Goal: Task Accomplishment & Management: Complete application form

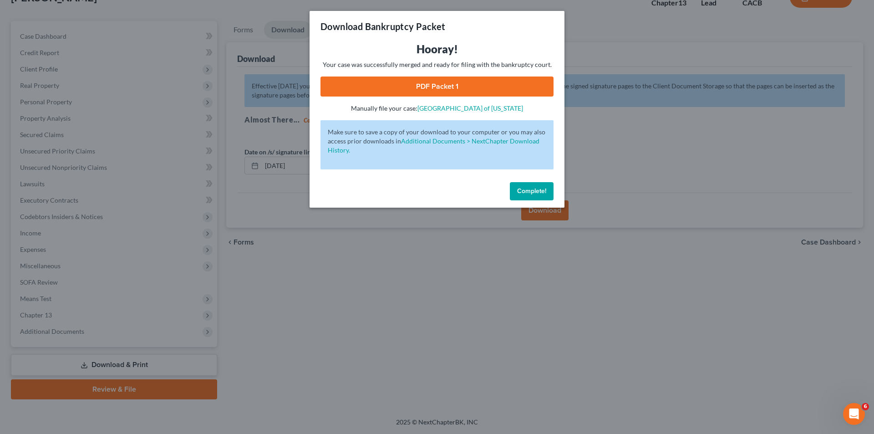
click at [43, 101] on div "Download Bankruptcy Packet Hooray! Your case was successfully merged and ready …" at bounding box center [437, 217] width 874 height 434
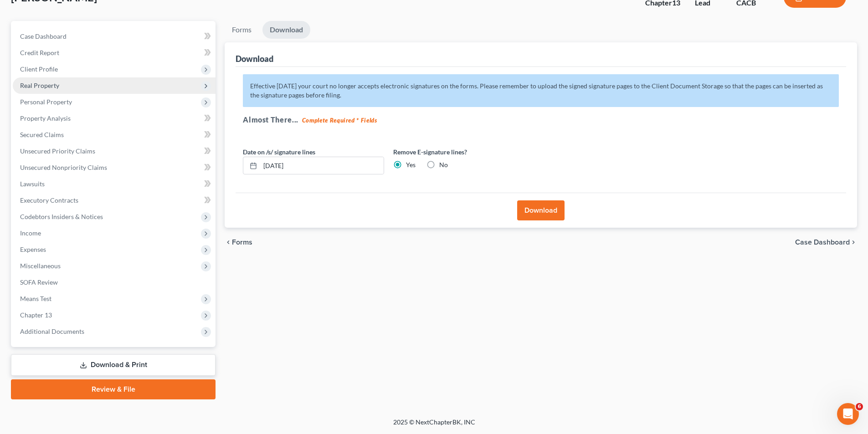
click at [47, 82] on span "Real Property" at bounding box center [39, 86] width 39 height 8
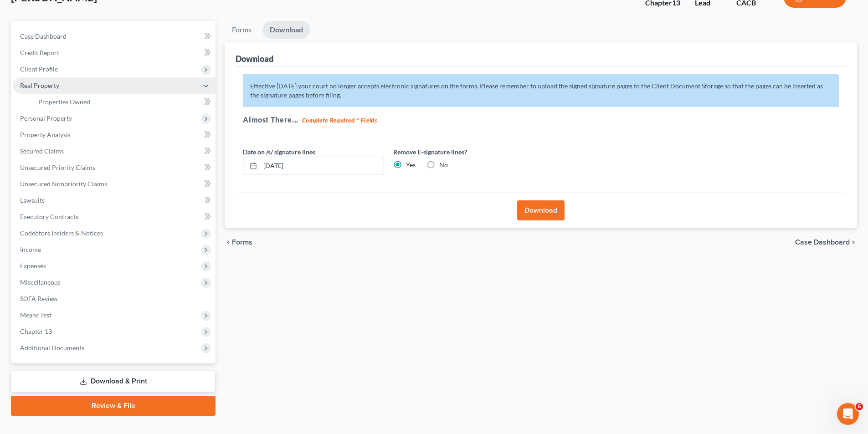
click at [46, 87] on span "Real Property" at bounding box center [39, 86] width 39 height 8
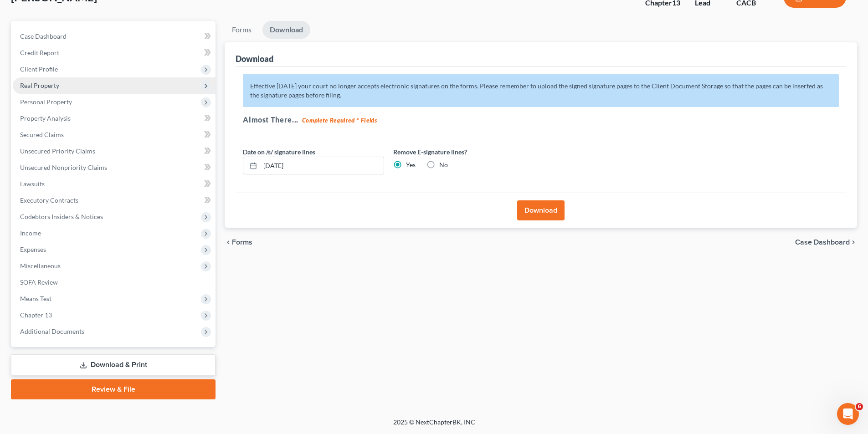
click at [56, 85] on span "Real Property" at bounding box center [39, 86] width 39 height 8
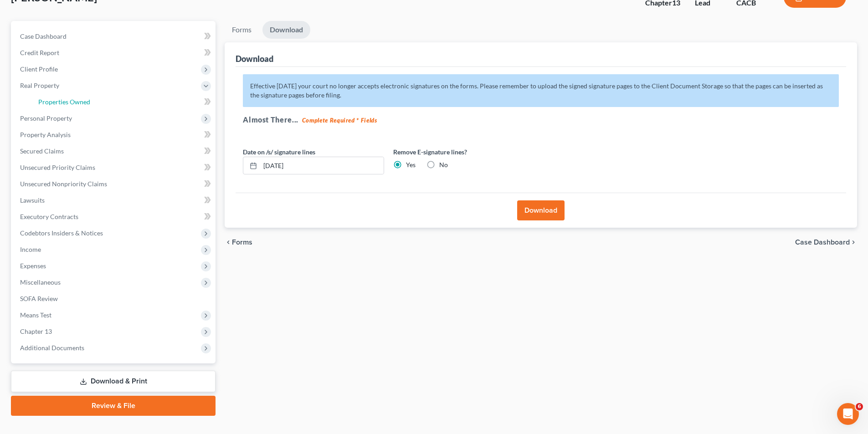
click at [61, 102] on span "Properties Owned" at bounding box center [64, 102] width 52 height 8
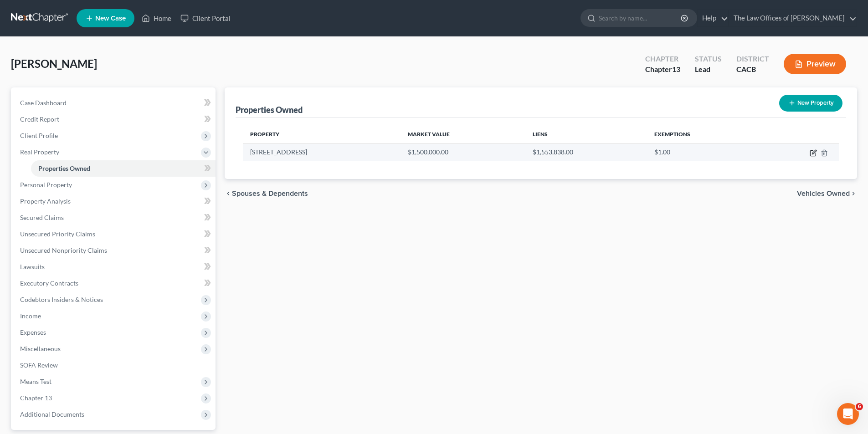
click at [813, 151] on icon "button" at bounding box center [812, 152] width 7 height 7
select select "4"
select select "18"
select select "0"
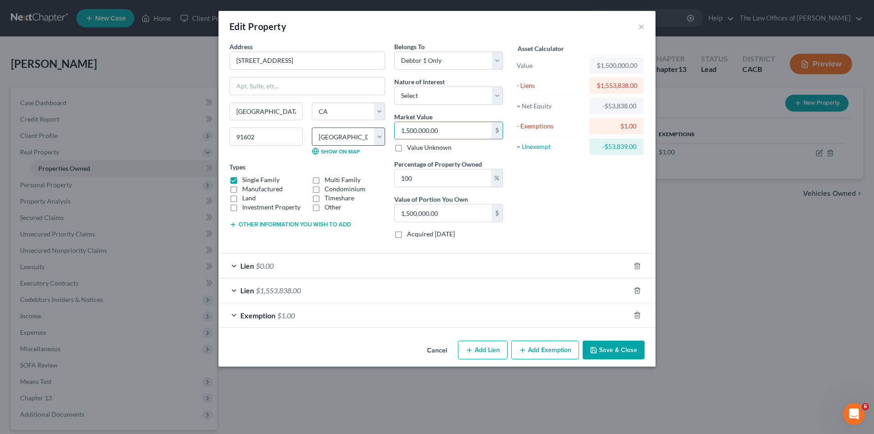
type input "2"
type input "2.00"
type input "20"
type input "20.00"
type input "200"
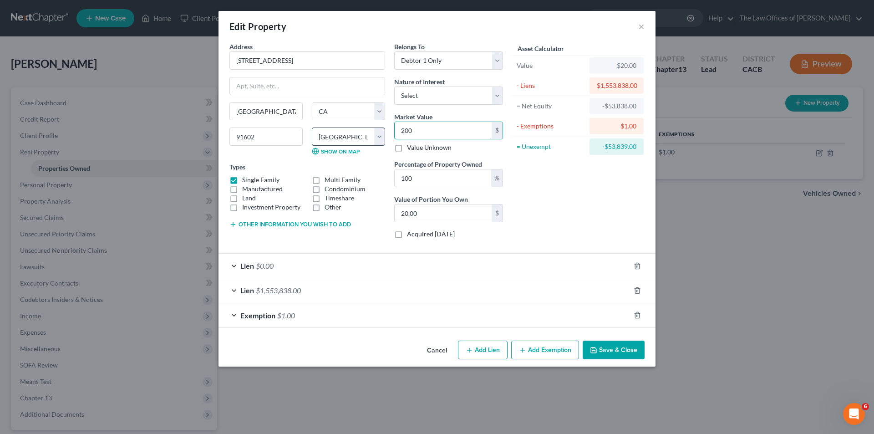
type input "200.00"
type input "2000"
type input "2,000.00"
type input "2,0000"
type input "20,000.00"
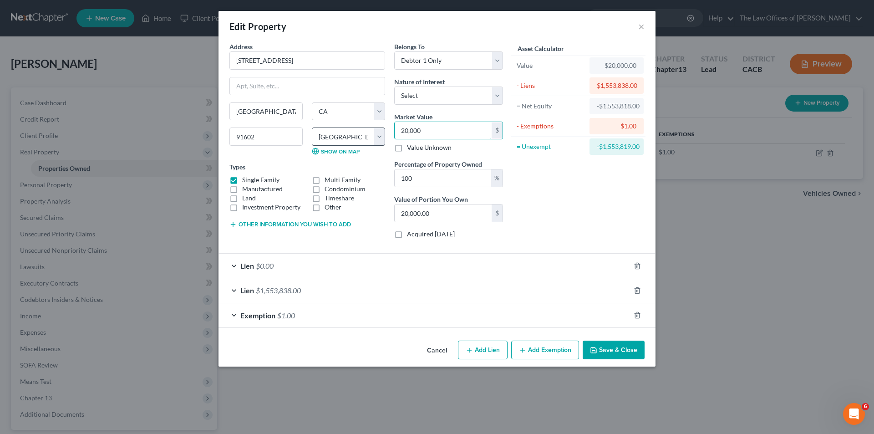
type input "20,0000"
type input "200,000.00"
type input "200,0000"
type input "2,000,000.00"
type input "2,000,000"
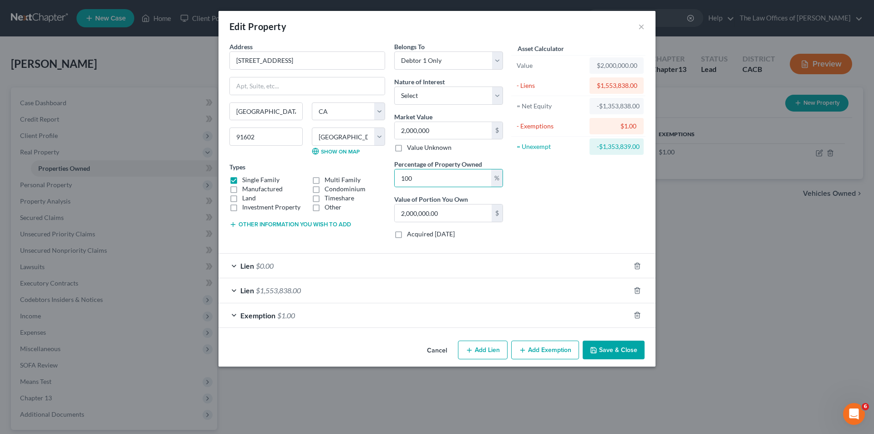
click at [372, 316] on div "Exemption $1.00" at bounding box center [425, 315] width 412 height 24
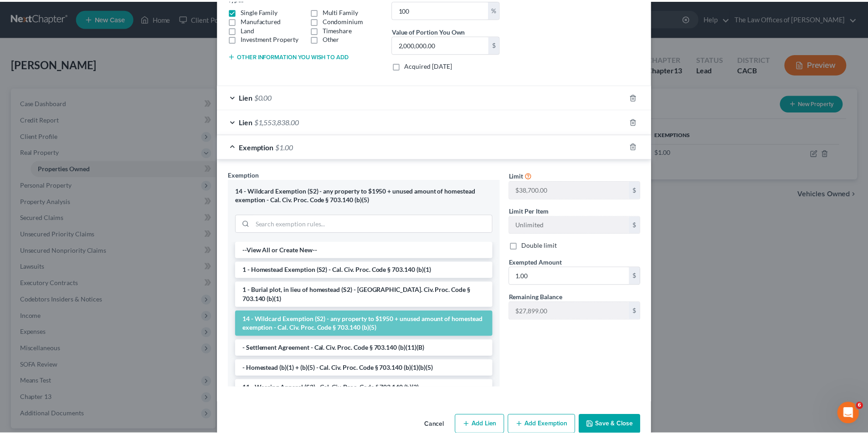
scroll to position [182, 0]
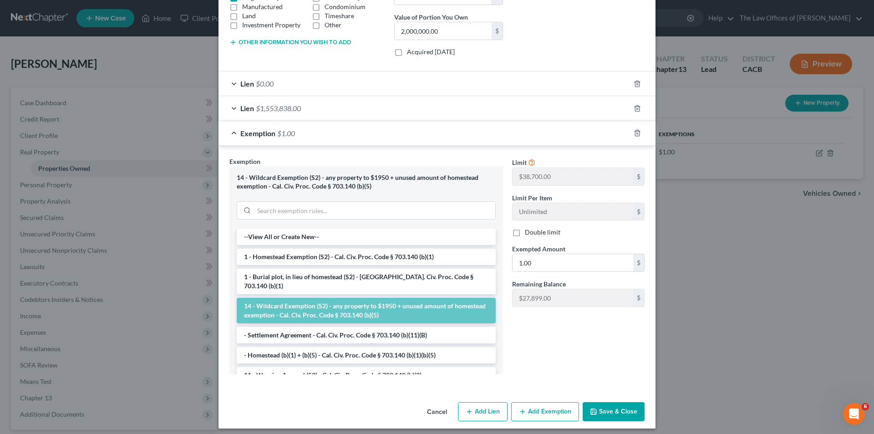
click at [625, 414] on button "Save & Close" at bounding box center [614, 411] width 62 height 19
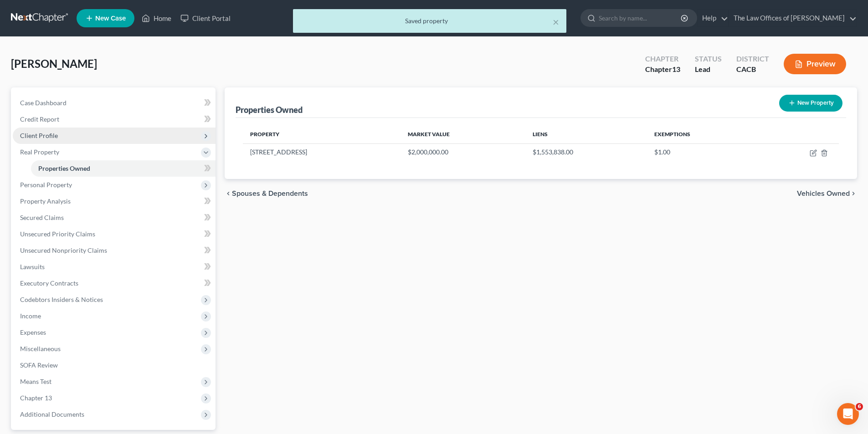
click at [49, 133] on span "Client Profile" at bounding box center [39, 136] width 38 height 8
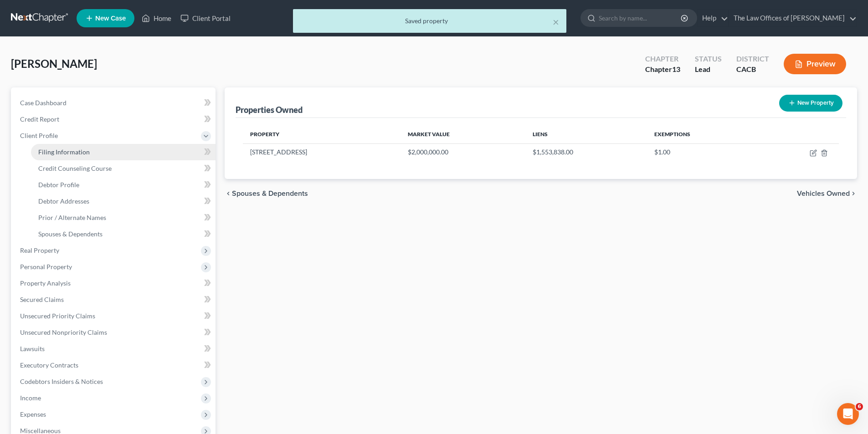
click at [95, 153] on link "Filing Information" at bounding box center [123, 152] width 184 height 16
select select "1"
select select "0"
select select "3"
select select "4"
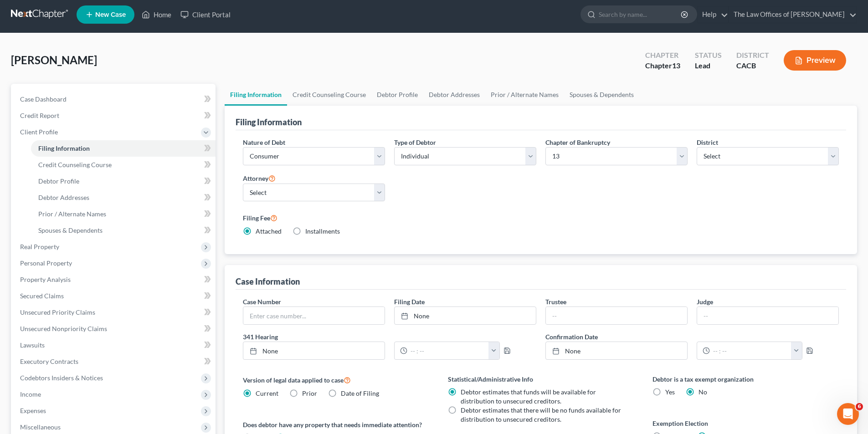
scroll to position [168, 0]
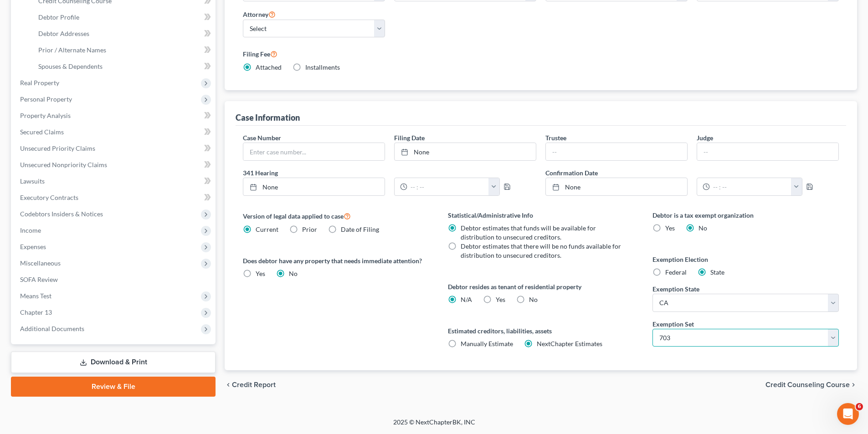
drag, startPoint x: 697, startPoint y: 342, endPoint x: 691, endPoint y: 345, distance: 6.3
click at [697, 342] on select "Select 703 704" at bounding box center [745, 338] width 186 height 18
select select "1"
click at [652, 329] on select "Select 703 704" at bounding box center [745, 338] width 186 height 18
click at [43, 85] on span "Real Property" at bounding box center [39, 83] width 39 height 8
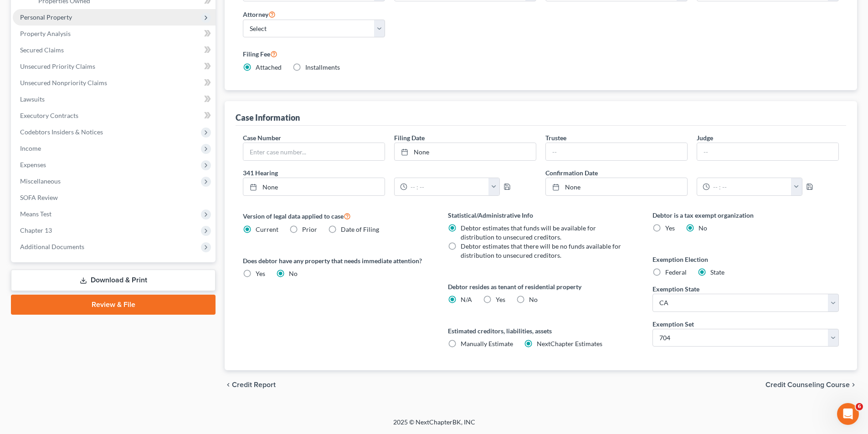
click at [59, 21] on span "Personal Property" at bounding box center [114, 17] width 203 height 16
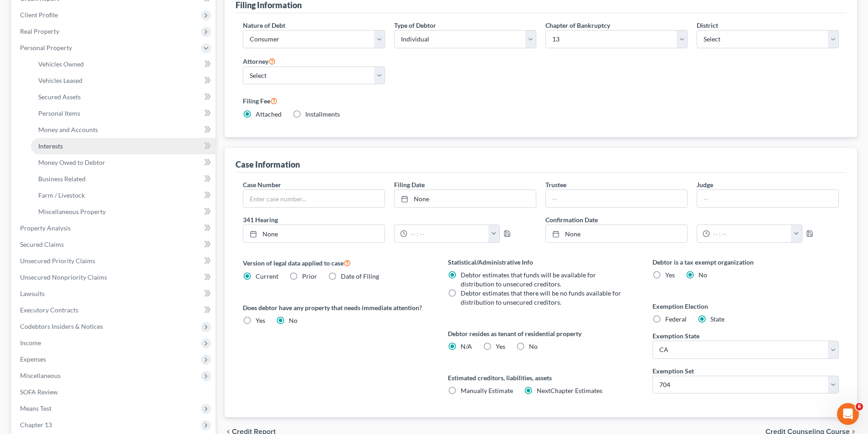
scroll to position [77, 0]
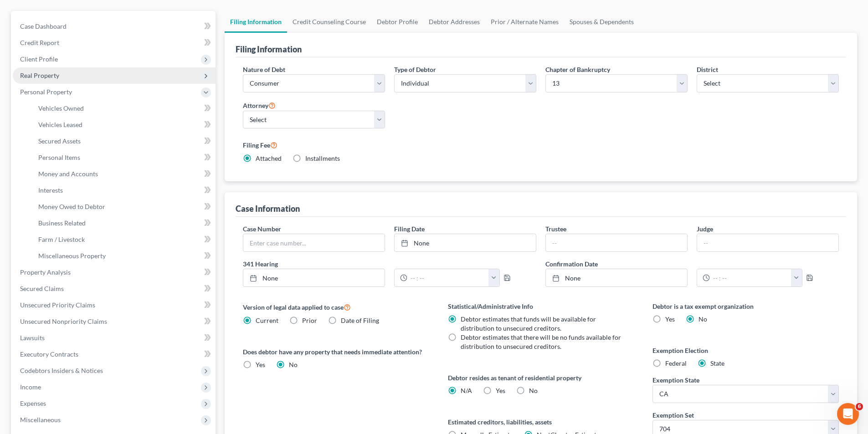
click at [48, 77] on span "Real Property" at bounding box center [39, 76] width 39 height 8
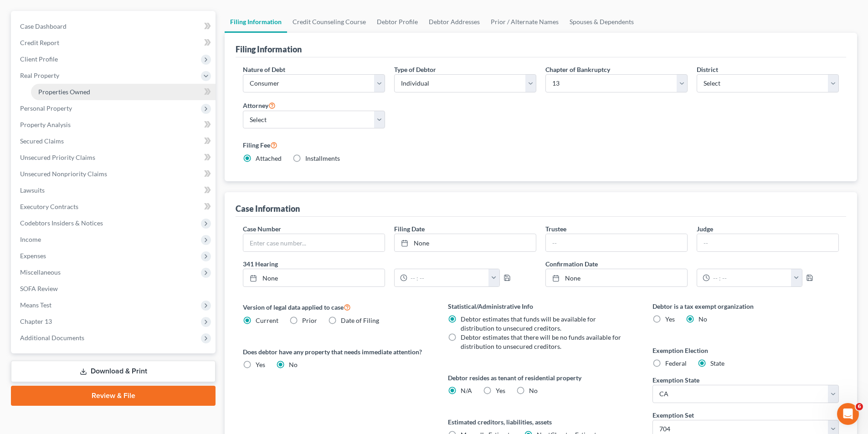
click at [50, 90] on span "Properties Owned" at bounding box center [64, 92] width 52 height 8
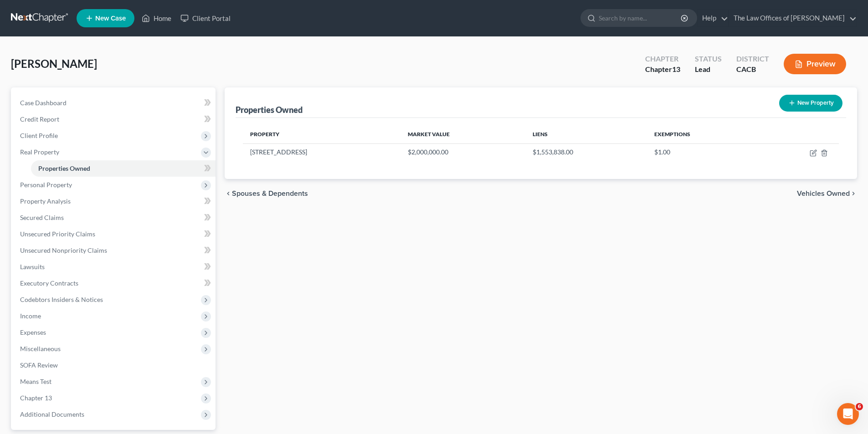
click at [817, 194] on span "Vehicles Owned" at bounding box center [823, 193] width 53 height 7
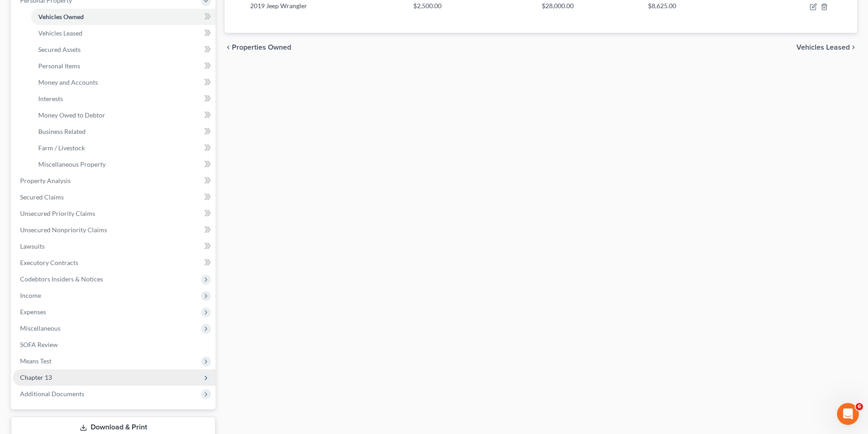
scroll to position [230, 0]
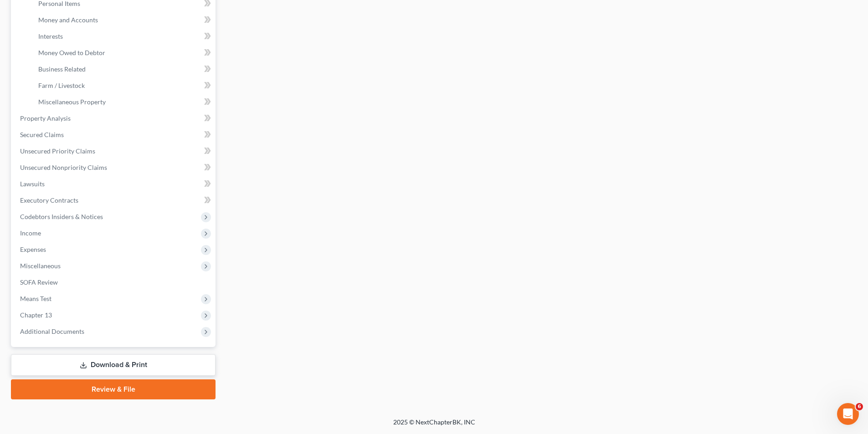
click at [106, 368] on link "Download & Print" at bounding box center [113, 364] width 204 height 21
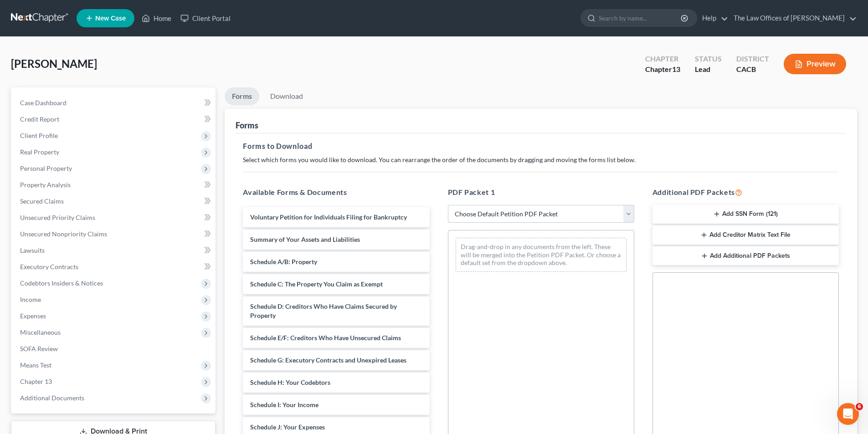
click at [511, 207] on select "Choose Default Petition PDF Packet Complete Bankruptcy Petition (all forms and …" at bounding box center [541, 214] width 186 height 18
select select "0"
click at [448, 205] on select "Choose Default Petition PDF Packet Complete Bankruptcy Petition (all forms and …" at bounding box center [541, 214] width 186 height 18
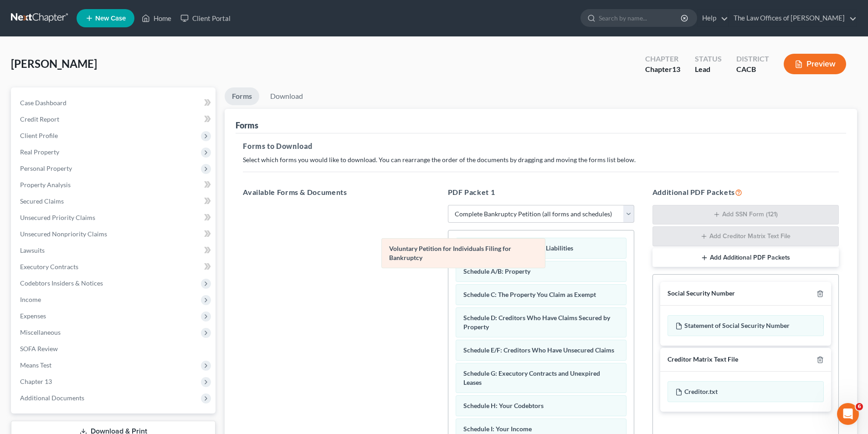
drag, startPoint x: 497, startPoint y: 247, endPoint x: 292, endPoint y: 243, distance: 205.4
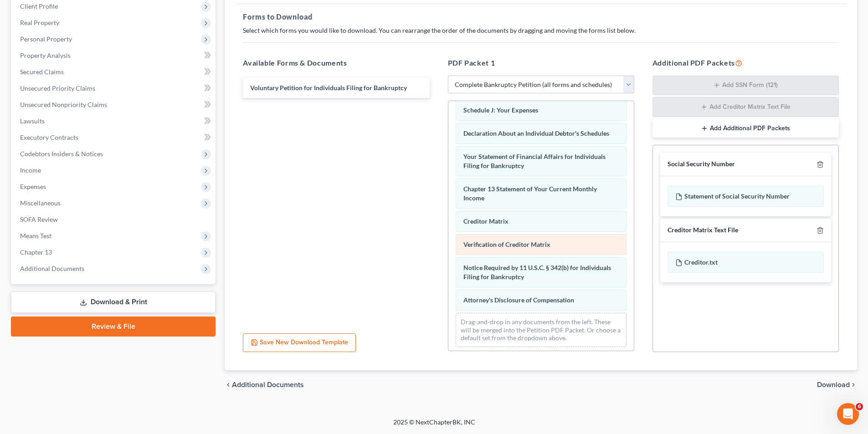
scroll to position [225, 0]
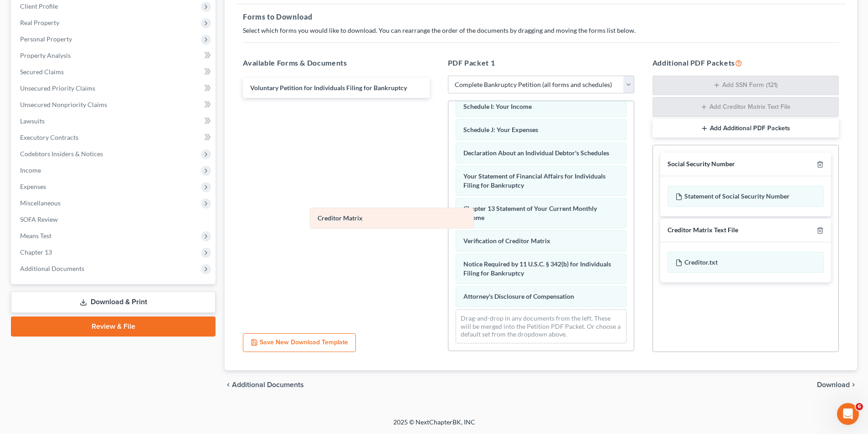
drag, startPoint x: 467, startPoint y: 218, endPoint x: 359, endPoint y: 219, distance: 107.9
click at [448, 218] on div "Creditor Matrix Summary of Your Assets and Liabilities Schedule A/B: Property S…" at bounding box center [540, 129] width 185 height 443
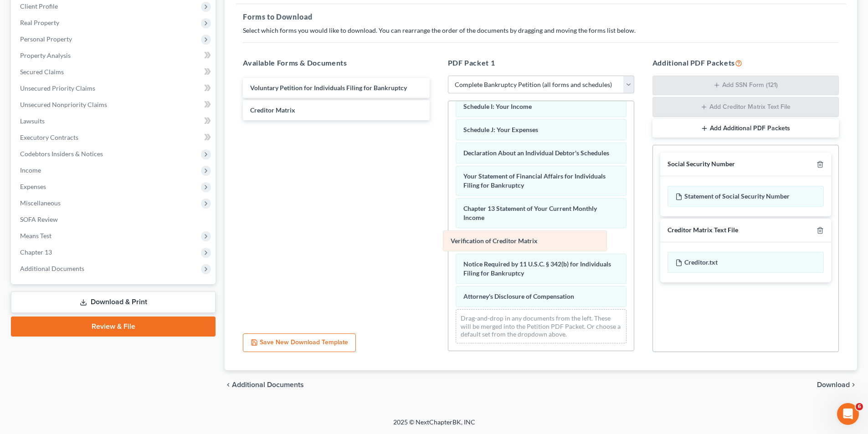
drag, startPoint x: 485, startPoint y: 241, endPoint x: 327, endPoint y: 240, distance: 158.0
click at [448, 239] on div "Verification of Creditor Matrix Summary of Your Assets and Liabilities Schedule…" at bounding box center [540, 129] width 185 height 443
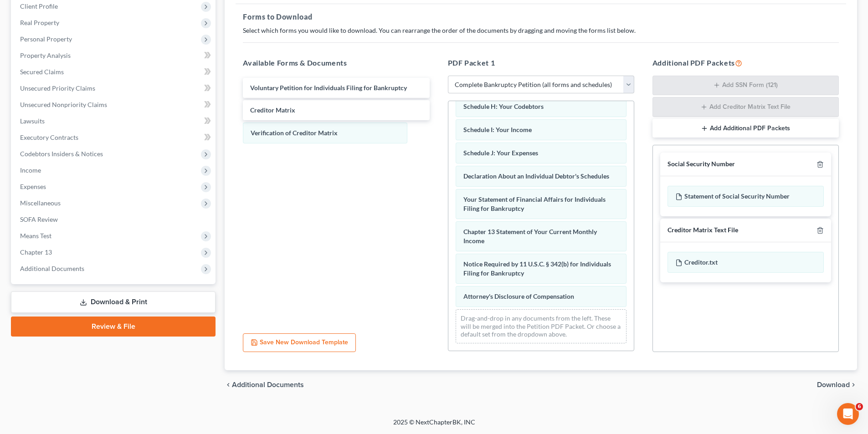
scroll to position [179, 0]
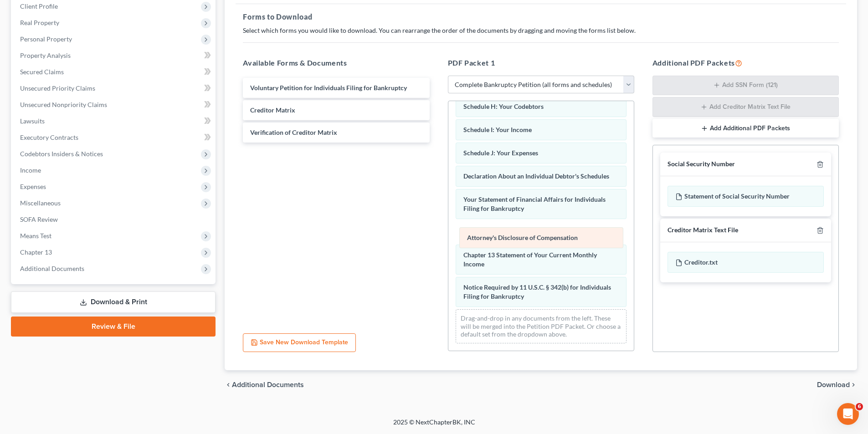
drag, startPoint x: 518, startPoint y: 298, endPoint x: 521, endPoint y: 239, distance: 58.9
click at [521, 239] on div "Attorney's Disclosure of Compensation Summary of Your Assets and Liabilities Sc…" at bounding box center [540, 140] width 185 height 419
click at [826, 383] on span "Download" at bounding box center [833, 384] width 33 height 7
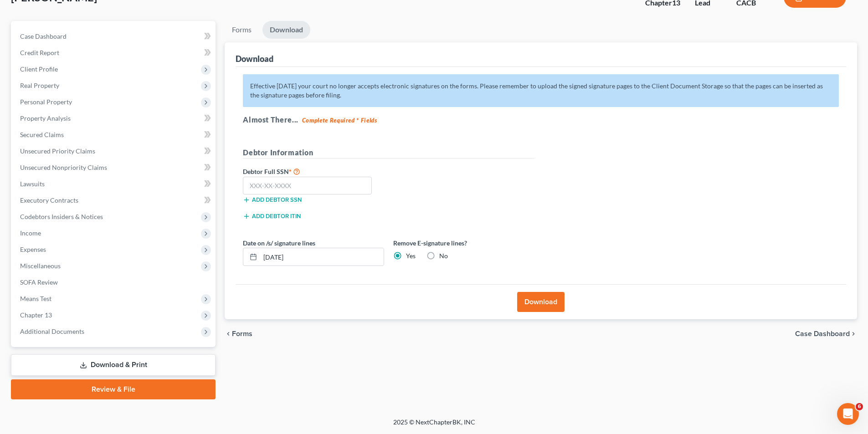
scroll to position [66, 0]
click at [551, 303] on button "Download" at bounding box center [540, 302] width 47 height 20
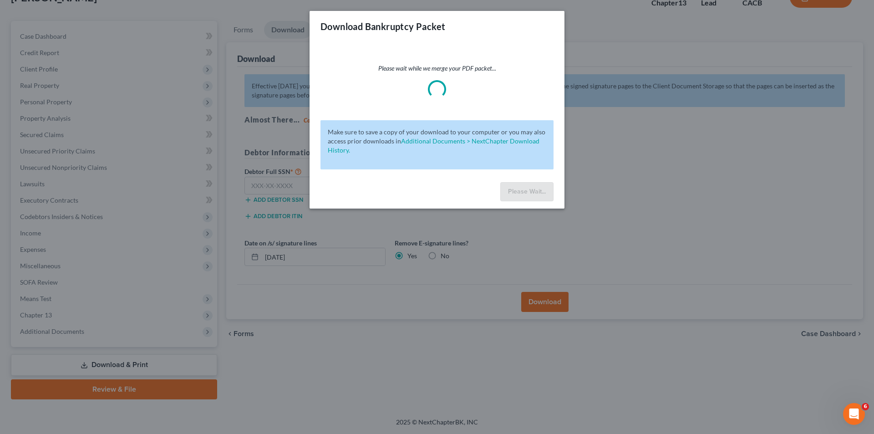
drag, startPoint x: 44, startPoint y: 123, endPoint x: 59, endPoint y: 109, distance: 20.3
click at [44, 122] on div "Download Bankruptcy Packet Please wait while we merge your PDF packet... Make s…" at bounding box center [437, 217] width 874 height 434
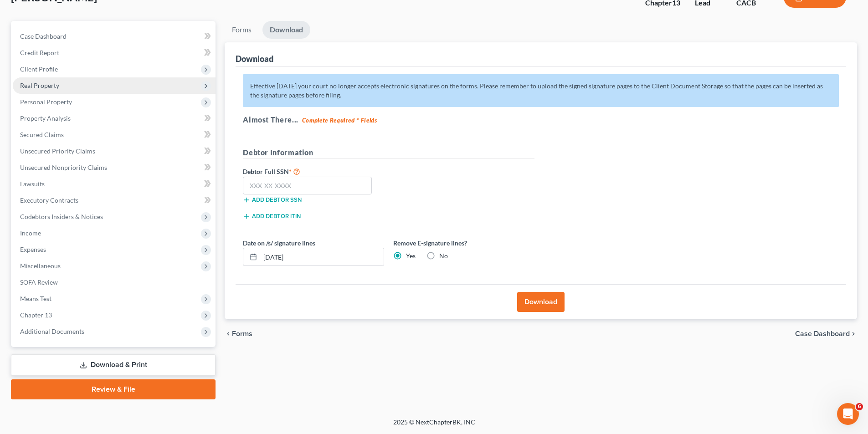
click at [55, 89] on span "Real Property" at bounding box center [39, 86] width 39 height 8
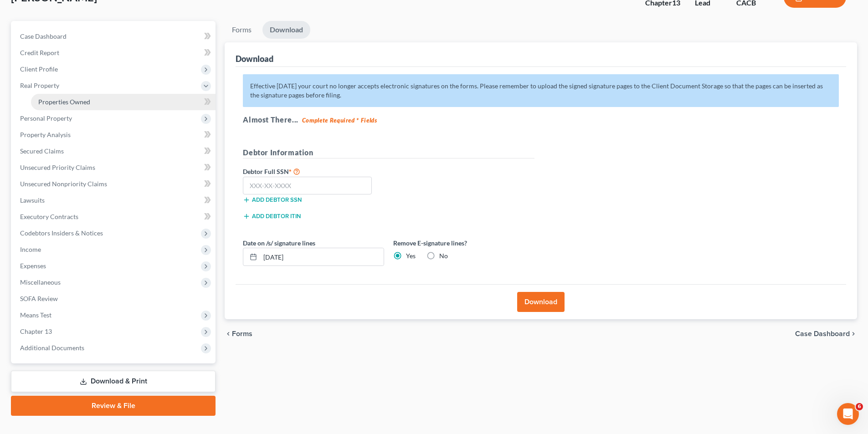
click at [57, 108] on link "Properties Owned" at bounding box center [123, 102] width 184 height 16
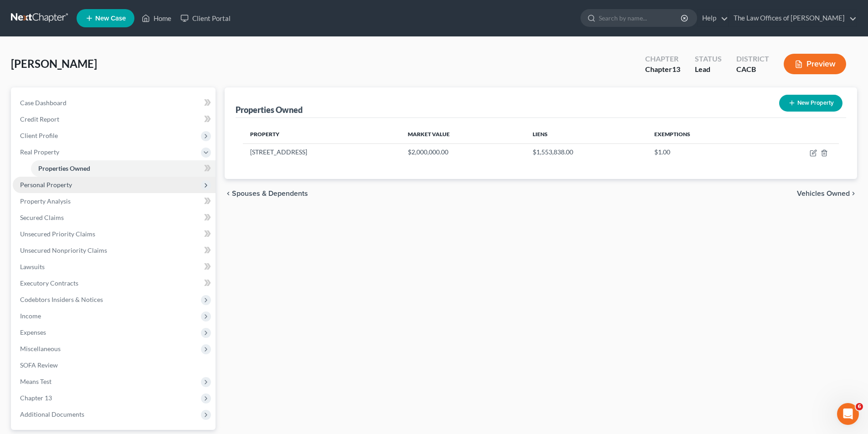
click at [57, 190] on span "Personal Property" at bounding box center [114, 185] width 203 height 16
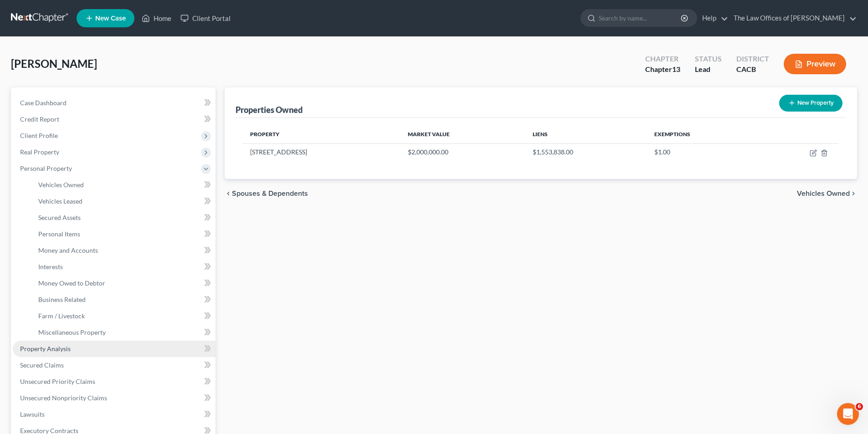
click at [55, 349] on span "Property Analysis" at bounding box center [45, 349] width 51 height 8
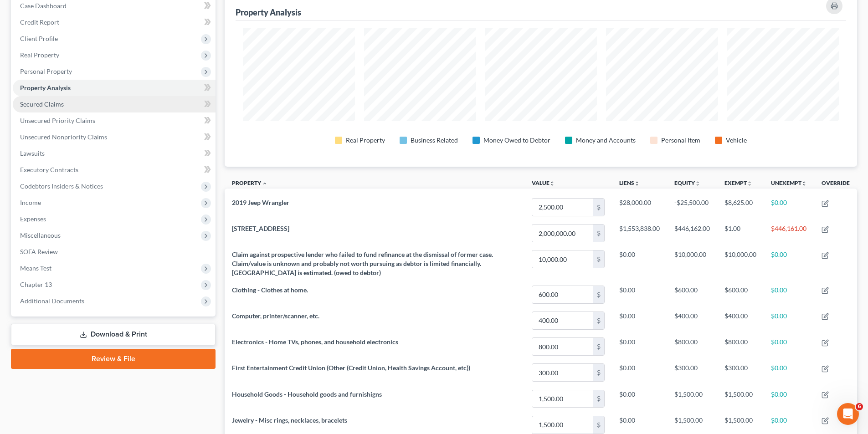
scroll to position [91, 0]
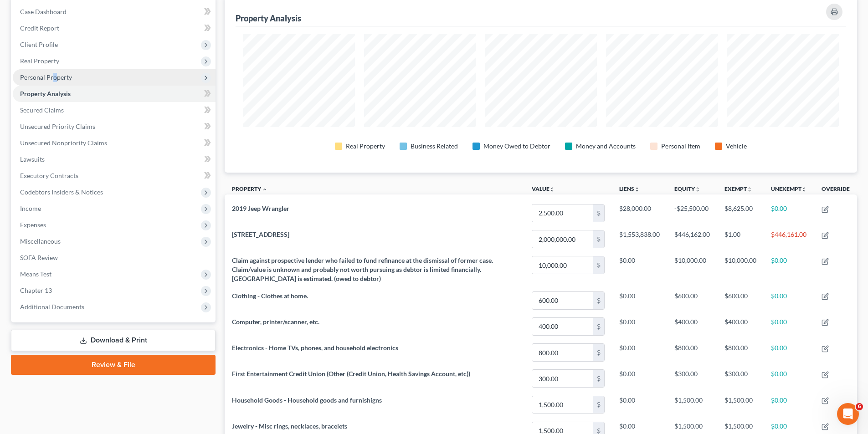
drag, startPoint x: 54, startPoint y: 75, endPoint x: 57, endPoint y: 82, distance: 7.8
click at [54, 75] on span "Personal Property" at bounding box center [46, 77] width 52 height 8
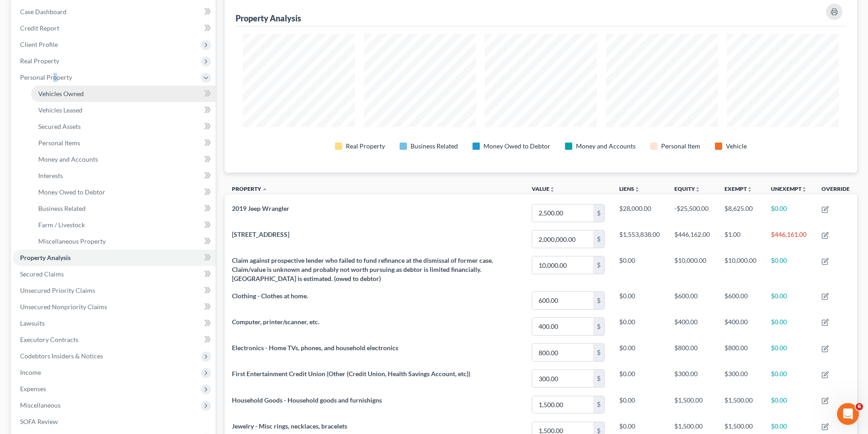
click at [71, 96] on span "Vehicles Owned" at bounding box center [61, 94] width 46 height 8
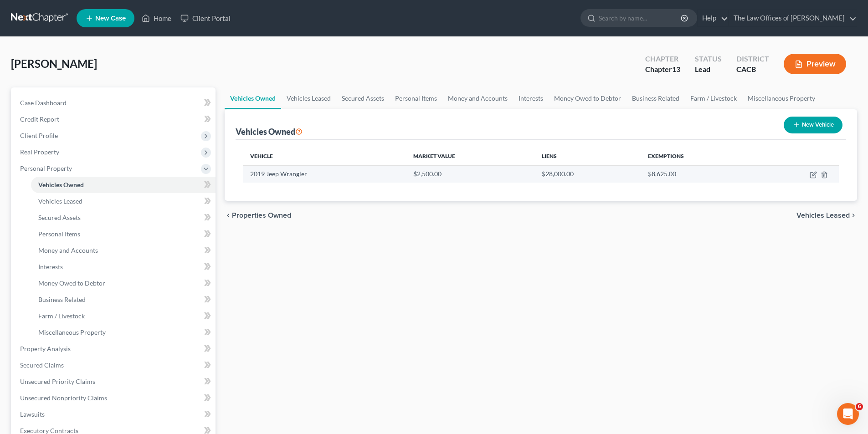
click at [813, 179] on td at bounding box center [797, 173] width 83 height 17
click at [812, 174] on icon "button" at bounding box center [814, 174] width 4 height 4
select select "0"
select select "7"
select select "3"
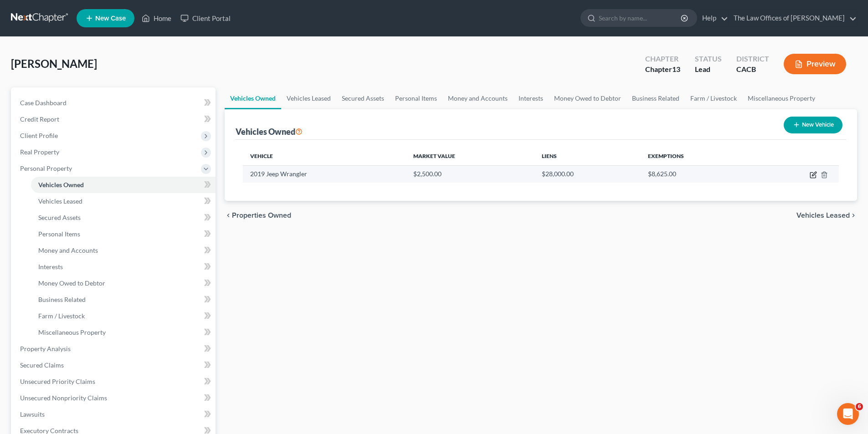
select select "0"
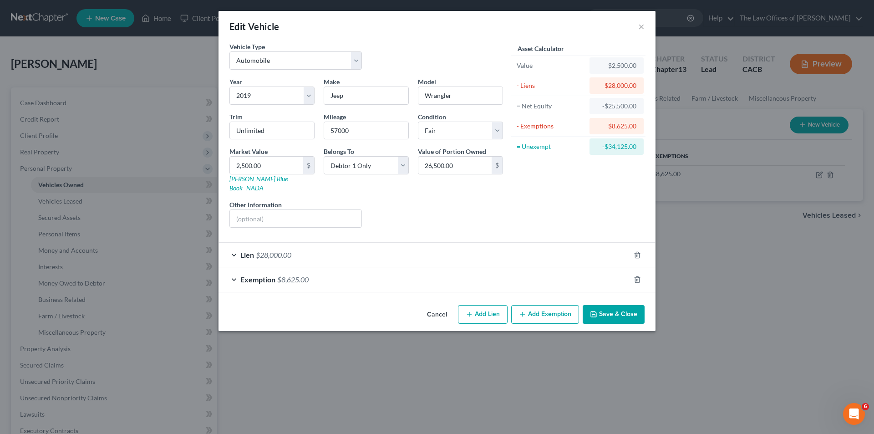
click at [465, 275] on div "Exemption $8,625.00" at bounding box center [425, 279] width 412 height 24
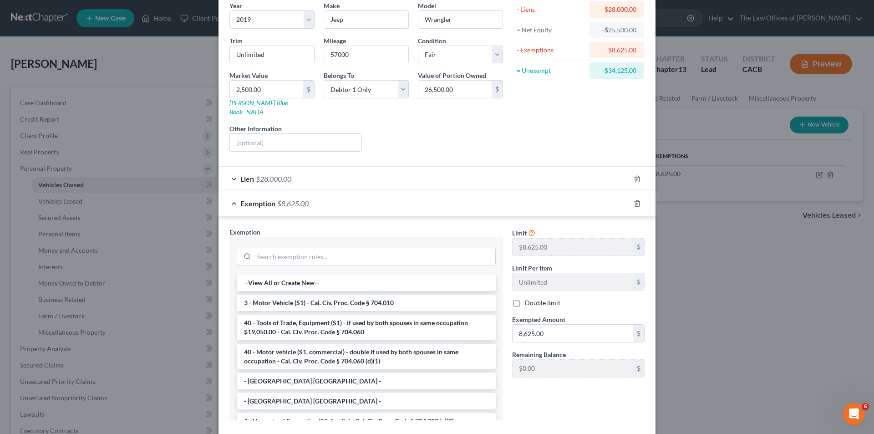
scroll to position [118, 0]
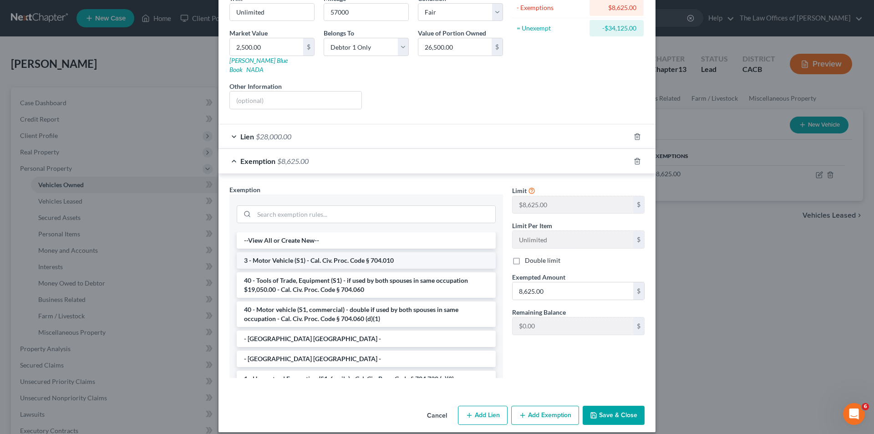
click at [333, 252] on li "3 - Motor Vehicle (S1) - Cal. Civ. Proc. Code § 704.010" at bounding box center [366, 260] width 259 height 16
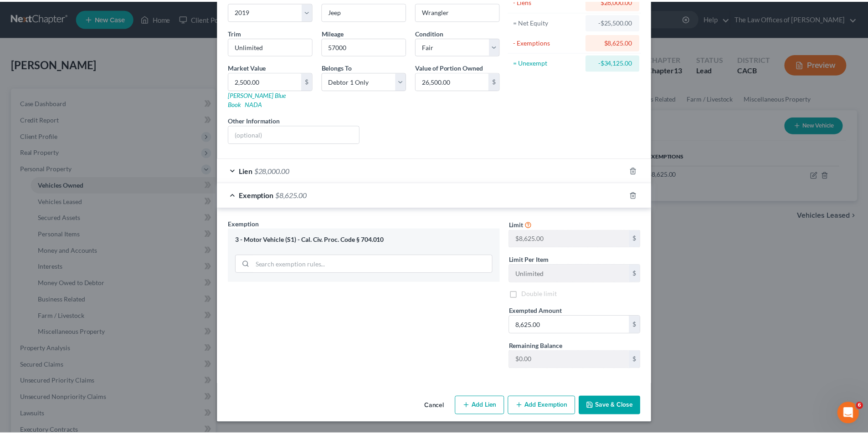
scroll to position [75, 0]
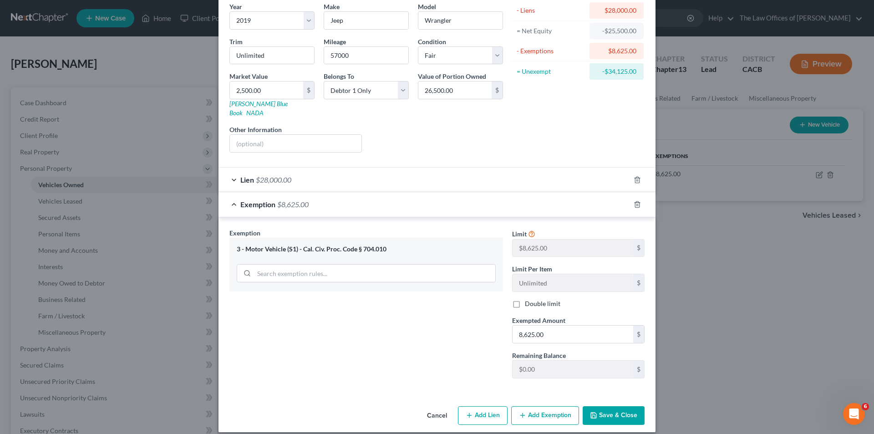
click at [609, 407] on button "Save & Close" at bounding box center [614, 415] width 62 height 19
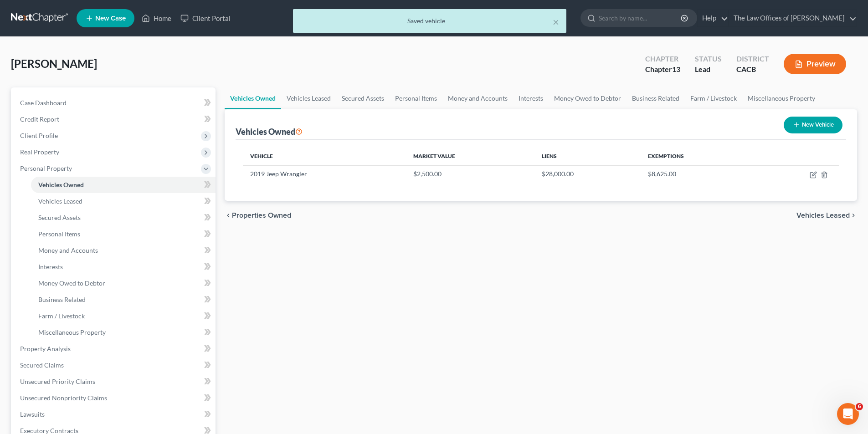
click at [822, 214] on span "Vehicles Leased" at bounding box center [822, 215] width 53 height 7
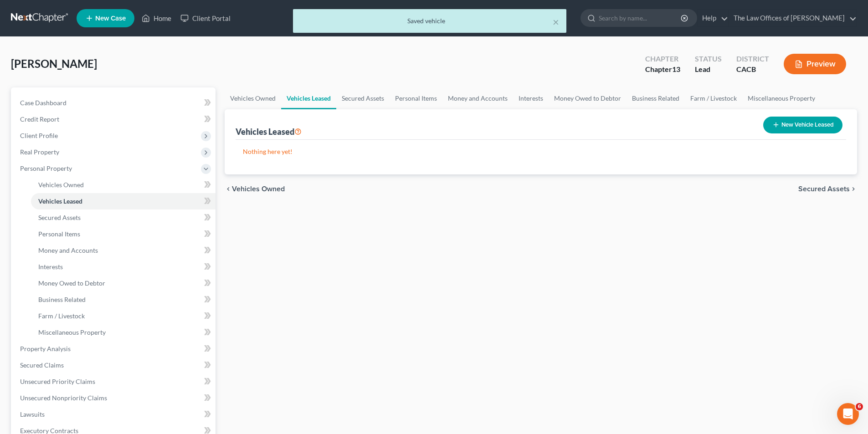
click at [817, 191] on span "Secured Assets" at bounding box center [823, 188] width 51 height 7
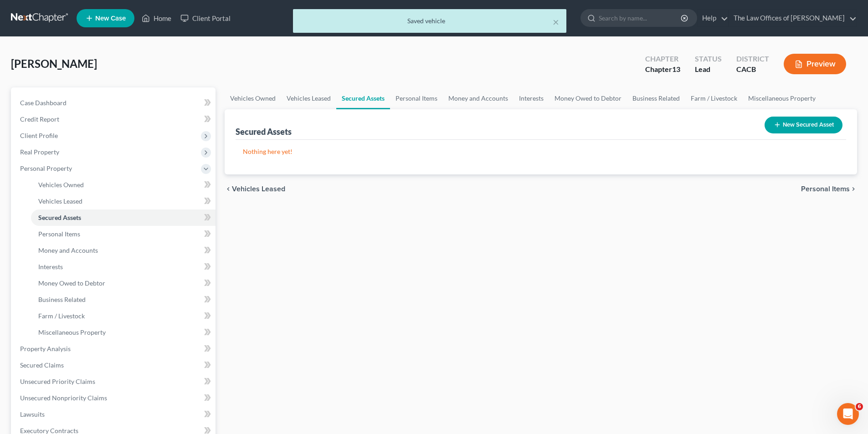
click at [817, 191] on span "Personal Items" at bounding box center [825, 188] width 49 height 7
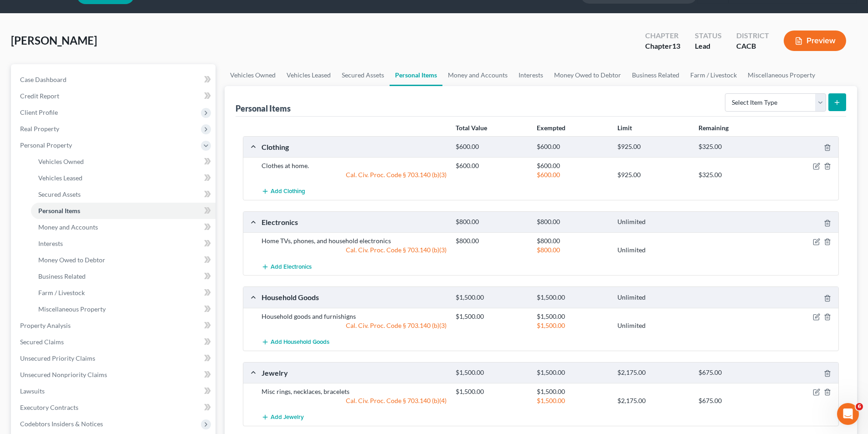
scroll to position [46, 0]
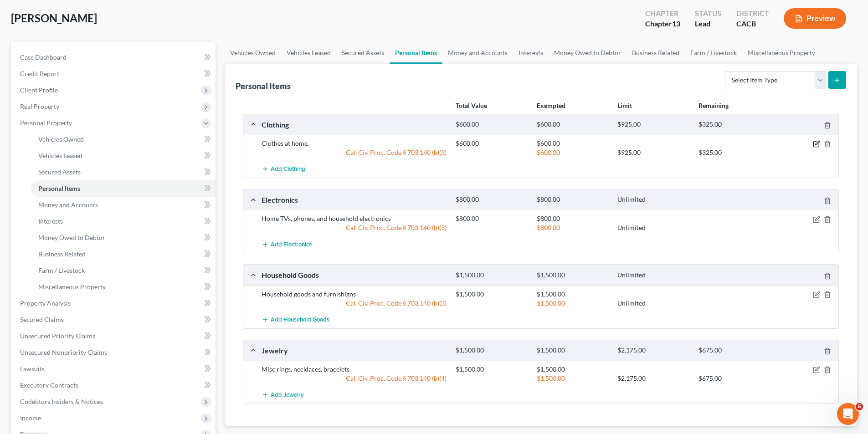
click at [813, 142] on icon "button" at bounding box center [815, 143] width 7 height 7
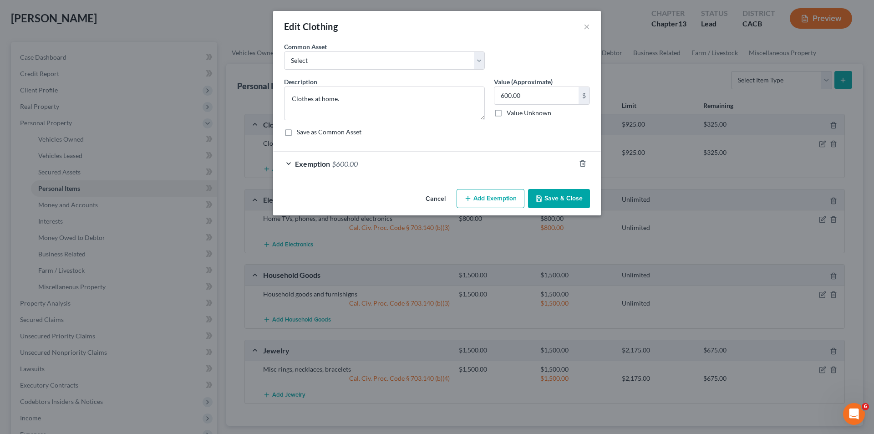
click at [413, 170] on div "Exemption $600.00" at bounding box center [424, 164] width 302 height 24
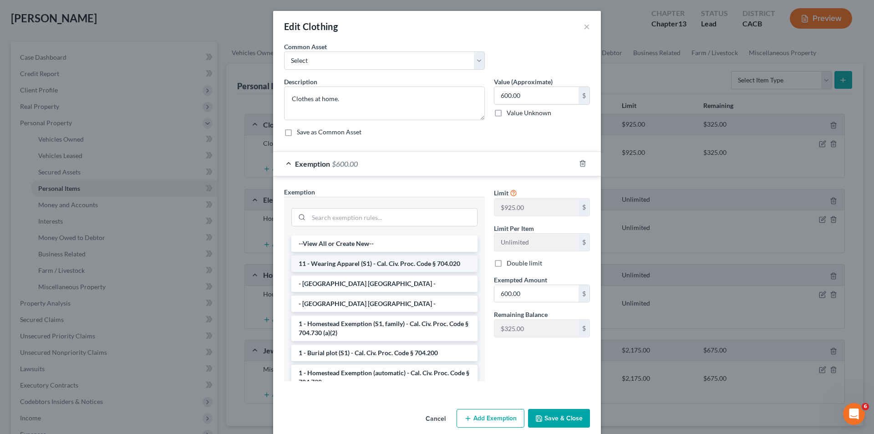
click at [380, 269] on li "11 - Wearing Apparel (S1) - Cal. Civ. Proc. Code § 704.020" at bounding box center [384, 263] width 186 height 16
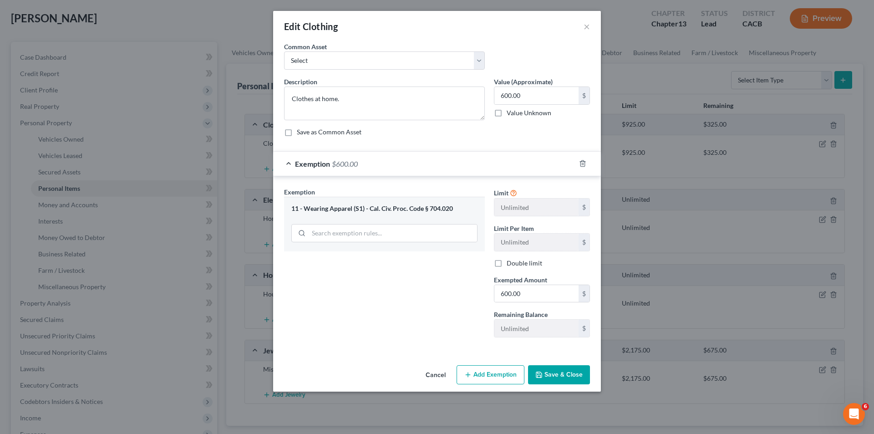
click at [551, 373] on button "Save & Close" at bounding box center [559, 374] width 62 height 19
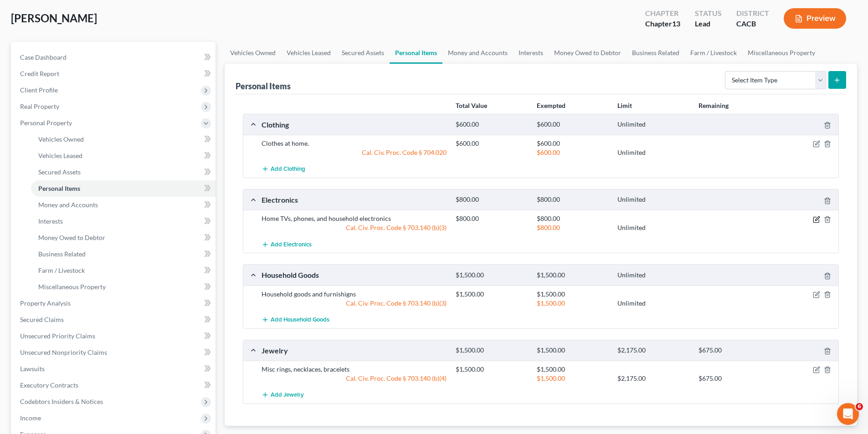
click at [817, 220] on icon "button" at bounding box center [817, 218] width 4 height 4
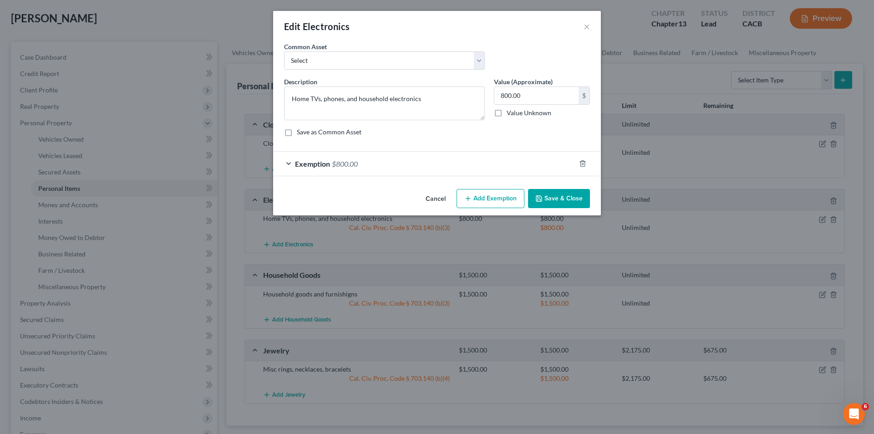
click at [380, 170] on div "Exemption $800.00" at bounding box center [424, 164] width 302 height 24
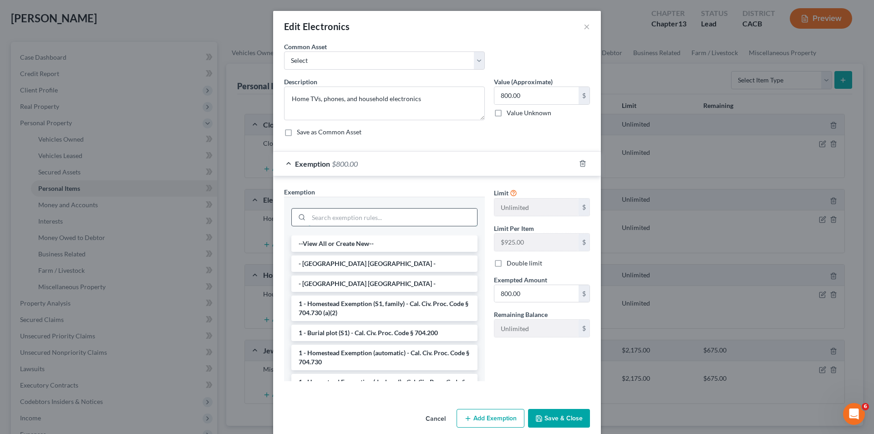
click at [358, 220] on input "search" at bounding box center [393, 217] width 169 height 17
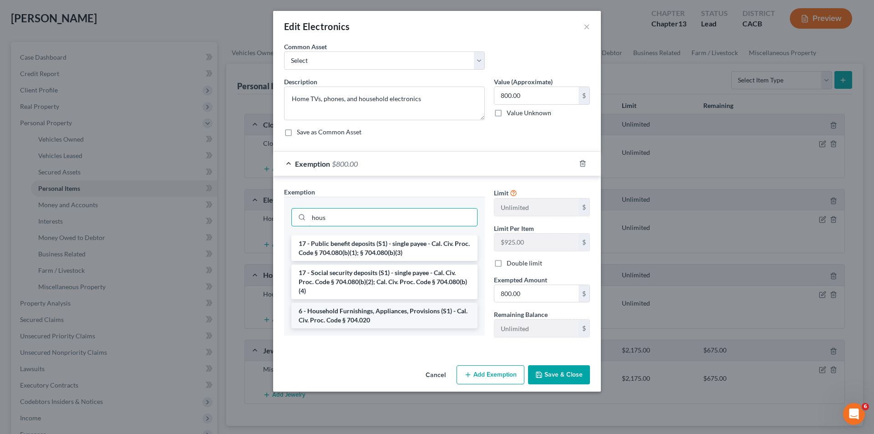
type input "hous"
click at [347, 311] on li "6 - Household Furnishings, Appliances, Provisions (S1) - Cal. Civ. Proc. Code §…" at bounding box center [384, 316] width 186 height 26
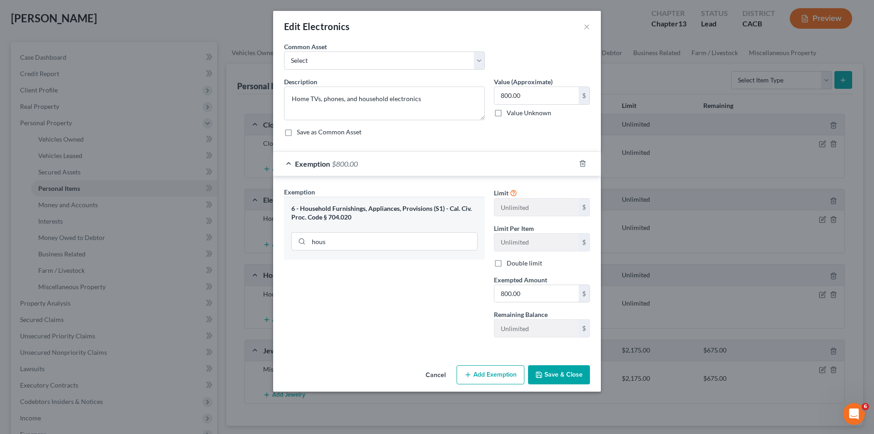
click at [556, 377] on button "Save & Close" at bounding box center [559, 374] width 62 height 19
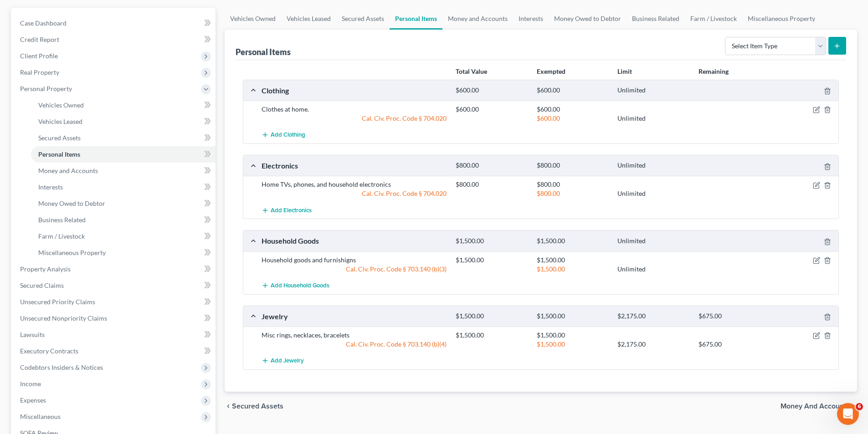
scroll to position [137, 0]
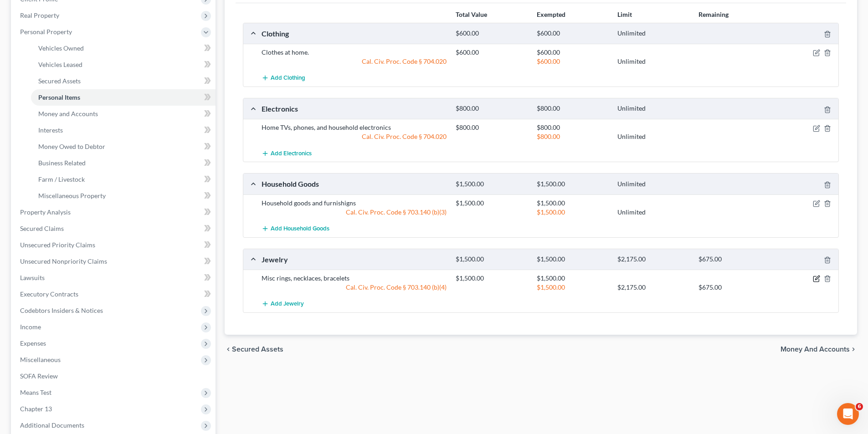
click at [815, 279] on icon "button" at bounding box center [815, 278] width 7 height 7
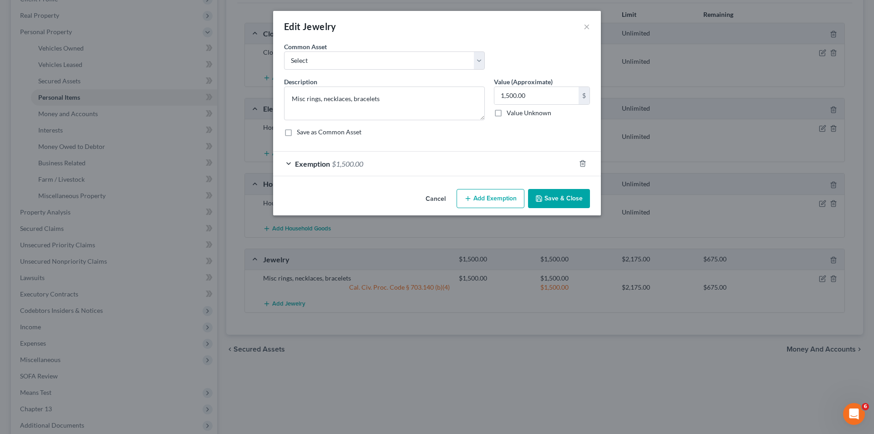
click at [537, 167] on div "Exemption $1,500.00" at bounding box center [424, 164] width 302 height 24
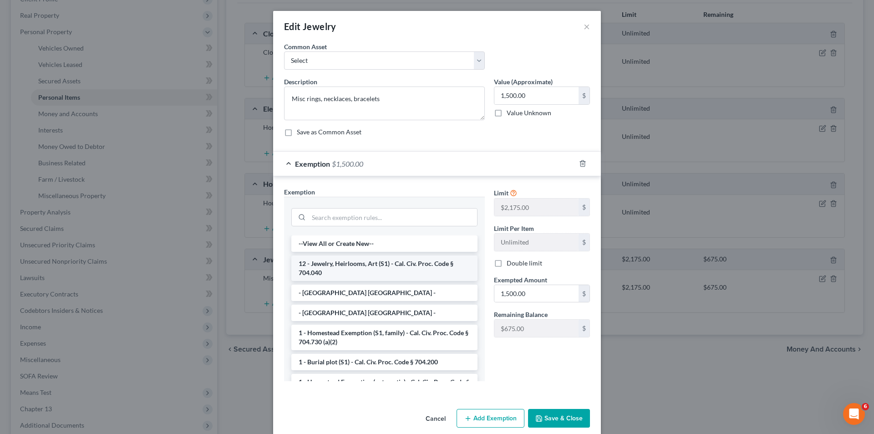
click at [359, 268] on li "12 - Jewelry, Heirlooms, Art (S1) - Cal. Civ. Proc. Code § 704.040" at bounding box center [384, 268] width 186 height 26
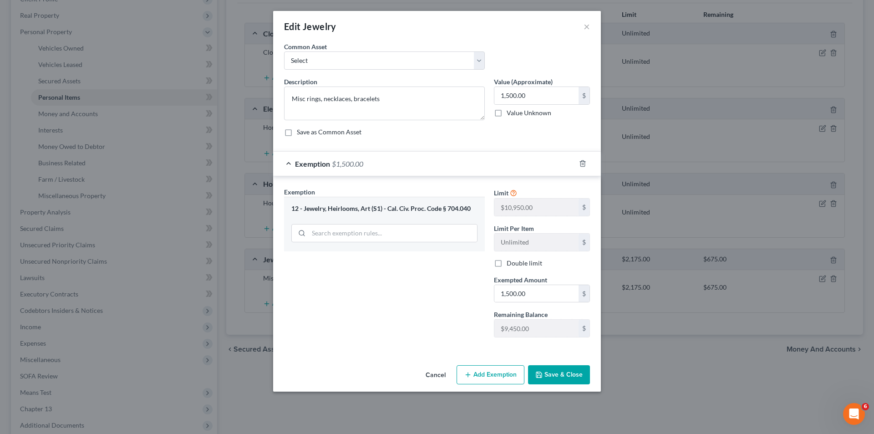
click at [568, 378] on button "Save & Close" at bounding box center [559, 374] width 62 height 19
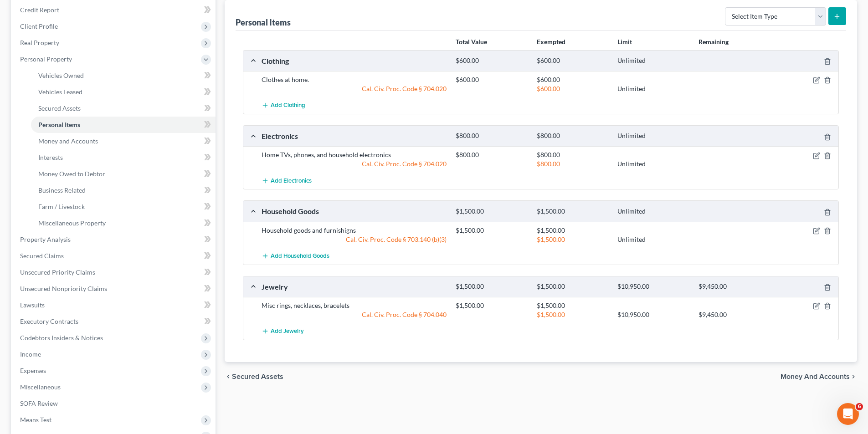
scroll to position [46, 0]
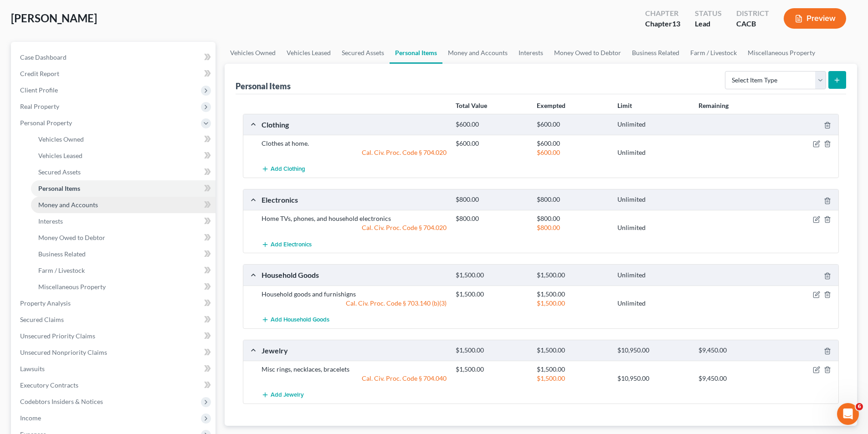
click at [73, 207] on span "Money and Accounts" at bounding box center [68, 205] width 60 height 8
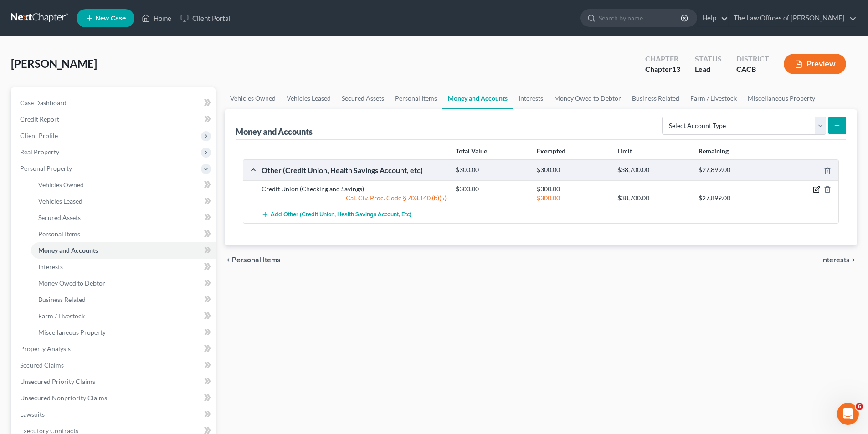
click at [816, 187] on icon "button" at bounding box center [815, 189] width 7 height 7
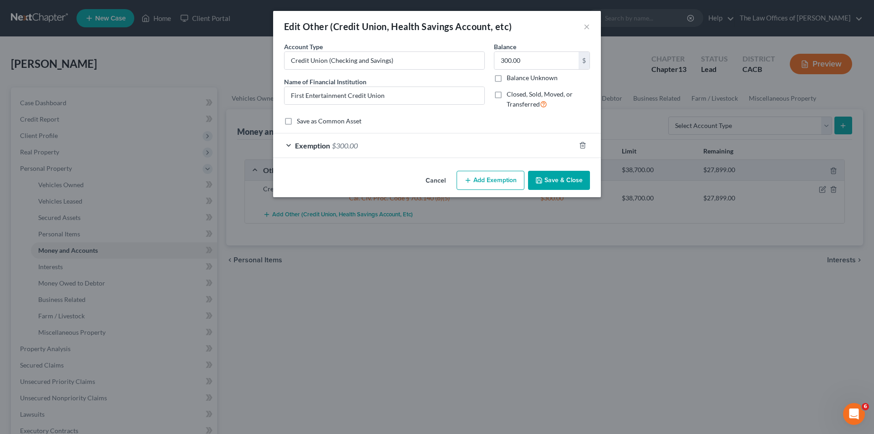
click at [367, 150] on div "Exemption $300.00" at bounding box center [424, 145] width 302 height 24
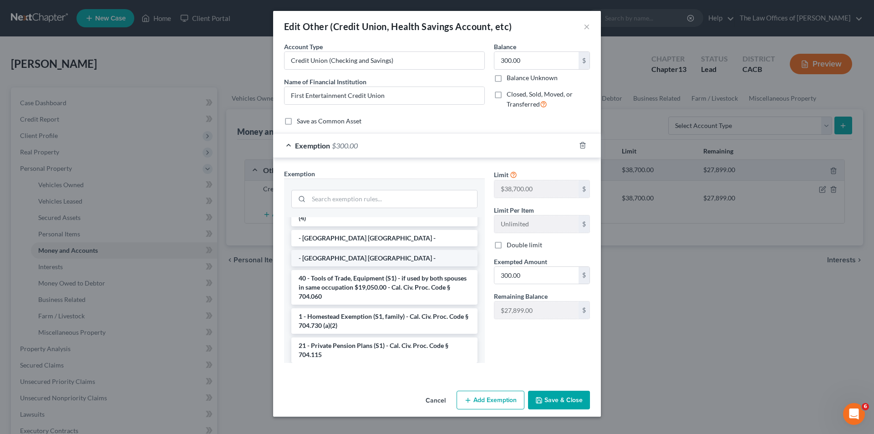
scroll to position [91, 0]
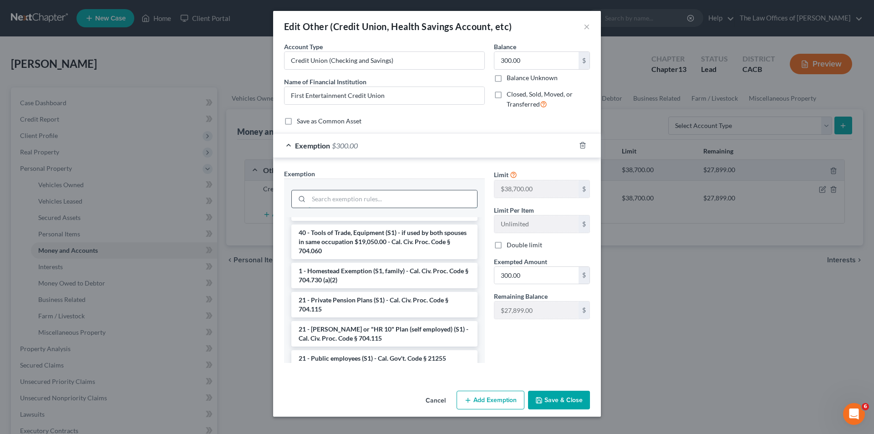
click at [397, 199] on input "search" at bounding box center [393, 198] width 169 height 17
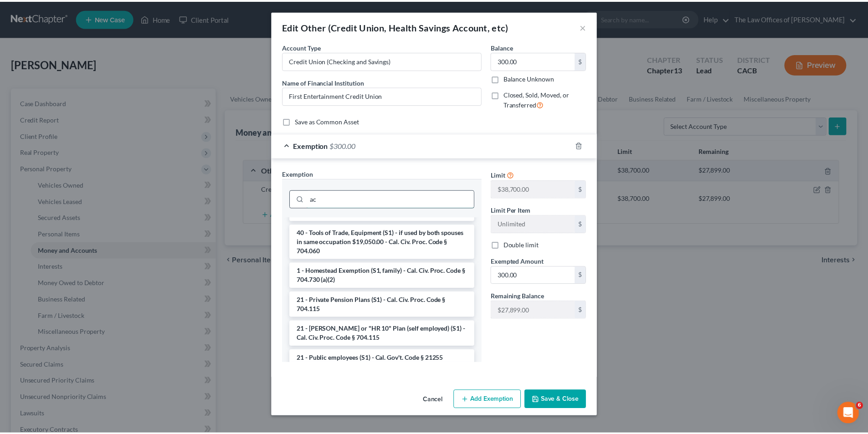
scroll to position [0, 0]
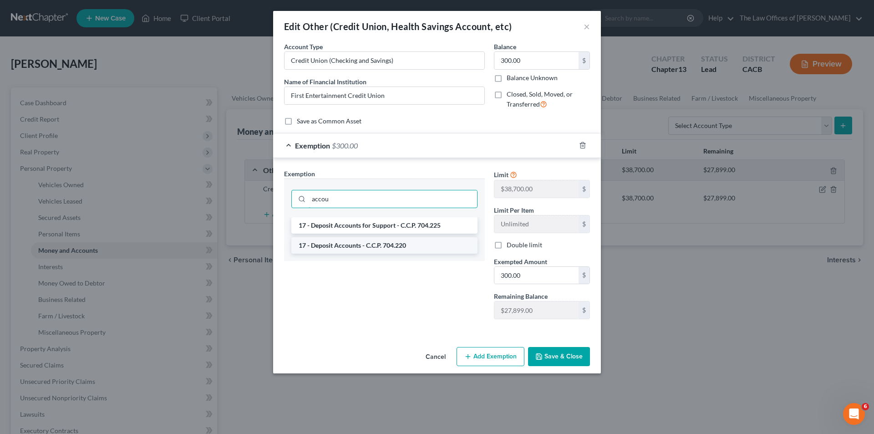
type input "accou"
click at [344, 247] on li "17 - Deposit Accounts - C.C.P. 704.220" at bounding box center [384, 245] width 186 height 16
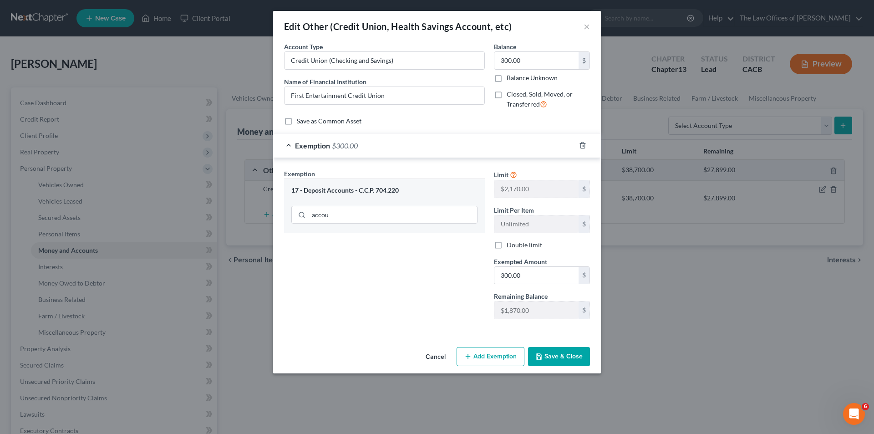
click at [553, 355] on button "Save & Close" at bounding box center [559, 356] width 62 height 19
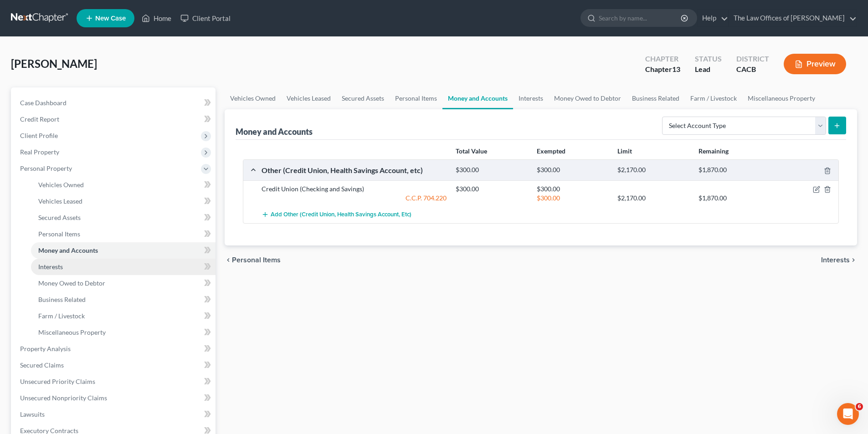
click at [59, 269] on span "Interests" at bounding box center [50, 267] width 25 height 8
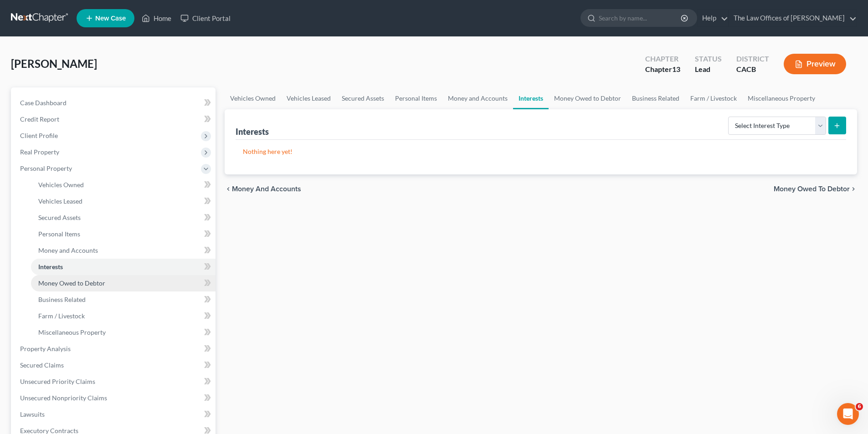
click at [68, 288] on link "Money Owed to Debtor" at bounding box center [123, 283] width 184 height 16
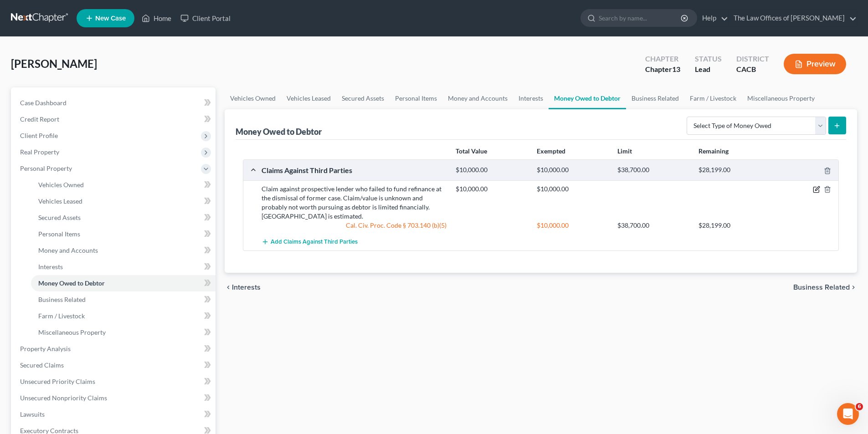
click at [814, 193] on div "$10,000.00 $10,000.00" at bounding box center [645, 202] width 388 height 36
click at [815, 187] on icon "button" at bounding box center [815, 189] width 7 height 7
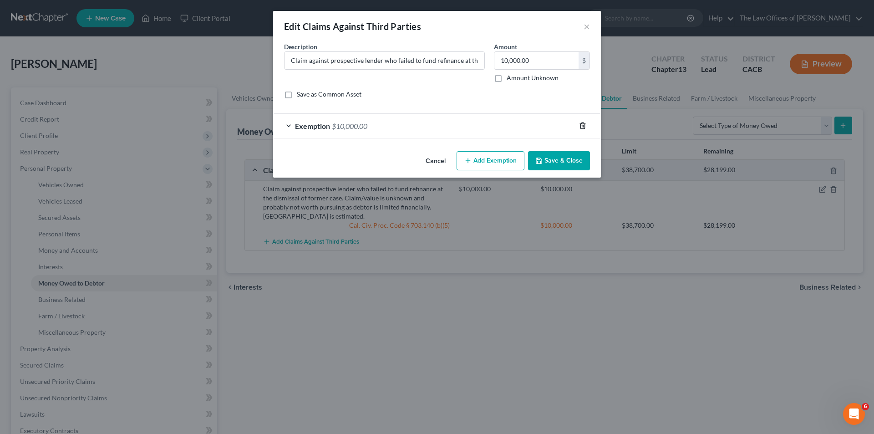
drag, startPoint x: 584, startPoint y: 127, endPoint x: 576, endPoint y: 132, distance: 9.2
click at [583, 127] on line "button" at bounding box center [583, 127] width 0 height 2
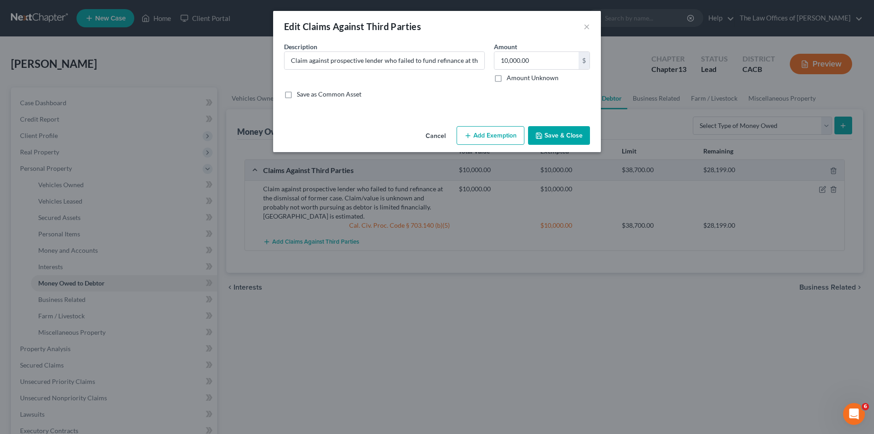
click at [549, 138] on button "Save & Close" at bounding box center [559, 135] width 62 height 19
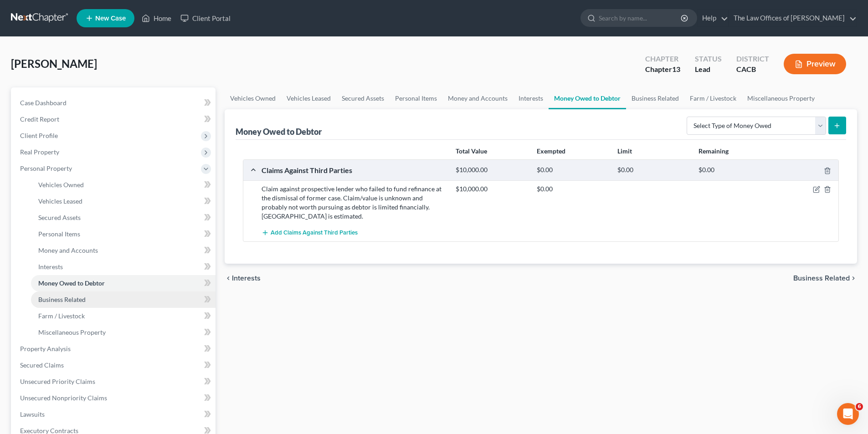
click at [66, 296] on span "Business Related" at bounding box center [61, 300] width 47 height 8
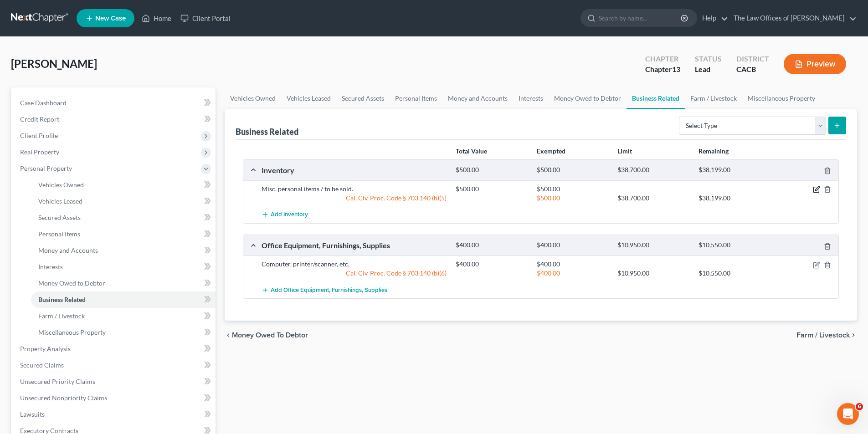
click at [816, 189] on icon "button" at bounding box center [815, 189] width 7 height 7
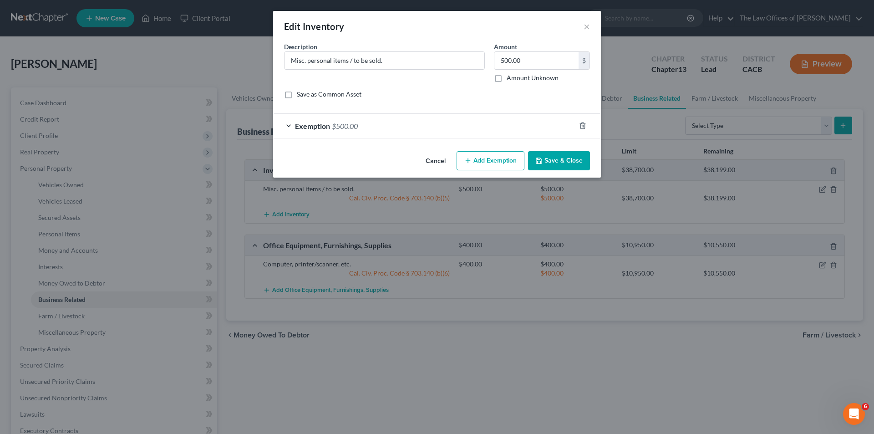
click at [386, 132] on div "Exemption $500.00" at bounding box center [424, 126] width 302 height 24
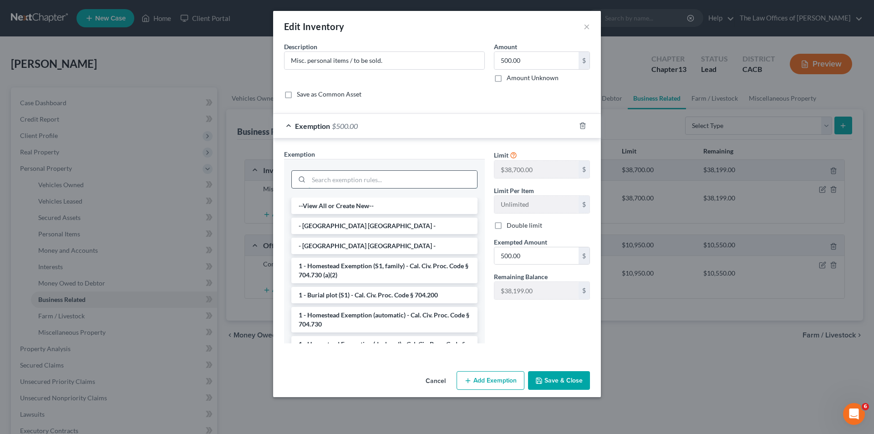
click at [402, 178] on input "search" at bounding box center [393, 179] width 169 height 17
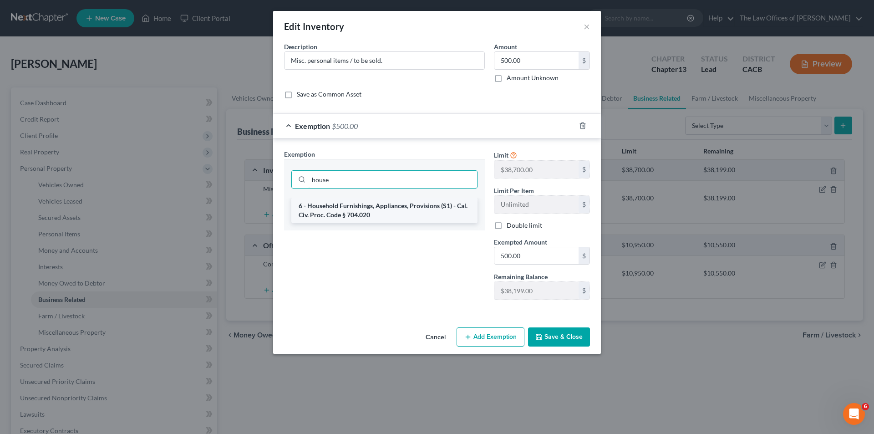
type input "house"
drag, startPoint x: 343, startPoint y: 214, endPoint x: 442, endPoint y: 268, distance: 112.7
click at [342, 214] on li "6 - Household Furnishings, Appliances, Provisions (S1) - Cal. Civ. Proc. Code §…" at bounding box center [384, 211] width 186 height 26
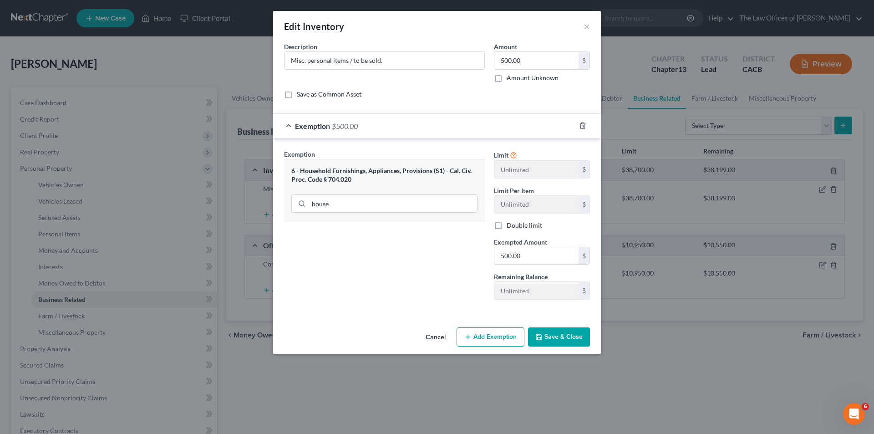
click at [553, 336] on button "Save & Close" at bounding box center [559, 336] width 62 height 19
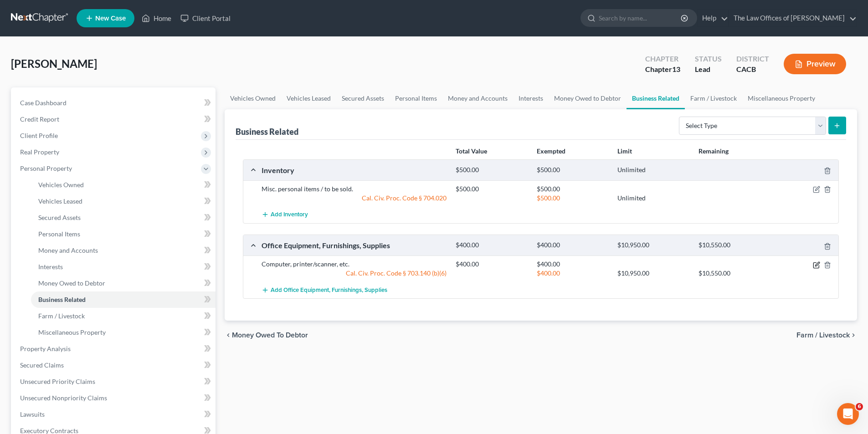
click at [818, 263] on icon "button" at bounding box center [817, 264] width 4 height 4
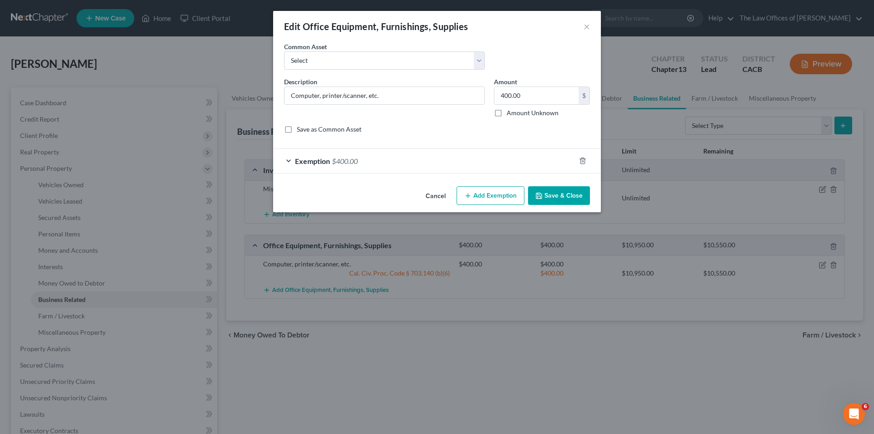
click at [410, 163] on div "Exemption $400.00" at bounding box center [424, 161] width 302 height 24
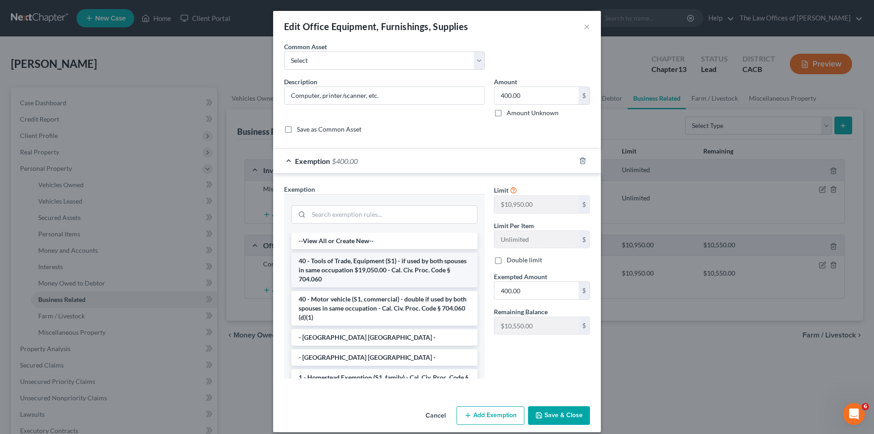
click at [365, 265] on li "40 - Tools of Trade, Equipment (S1) - if used by both spouses in same occupatio…" at bounding box center [384, 270] width 186 height 35
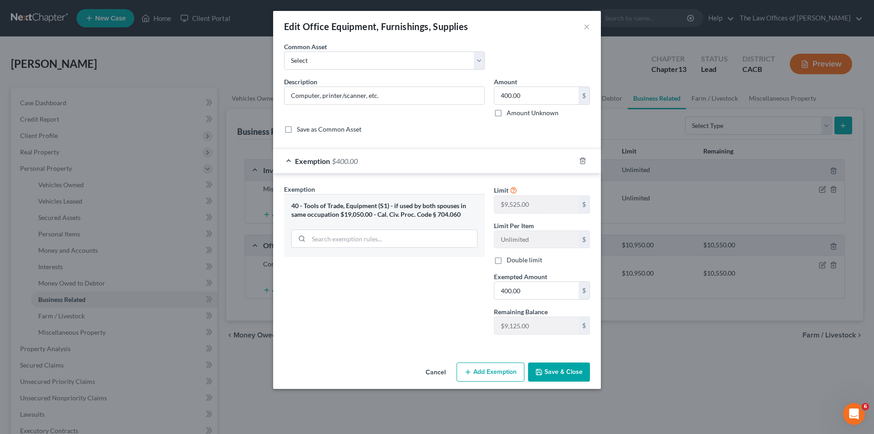
click at [557, 375] on button "Save & Close" at bounding box center [559, 372] width 62 height 19
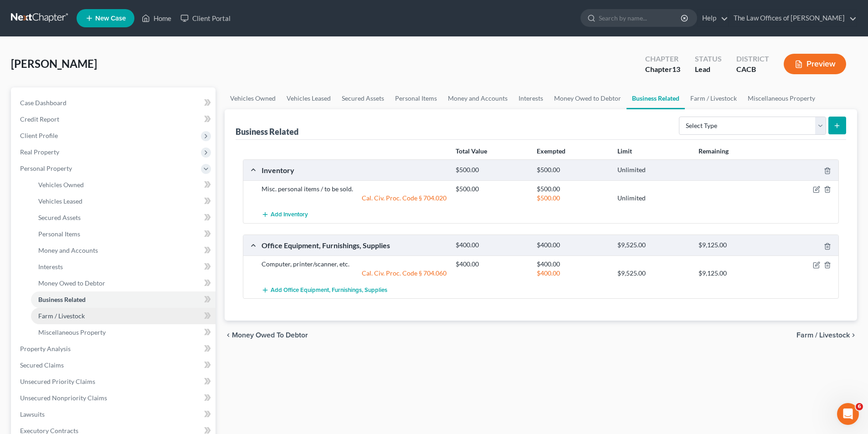
click at [74, 319] on span "Farm / Livestock" at bounding box center [61, 316] width 46 height 8
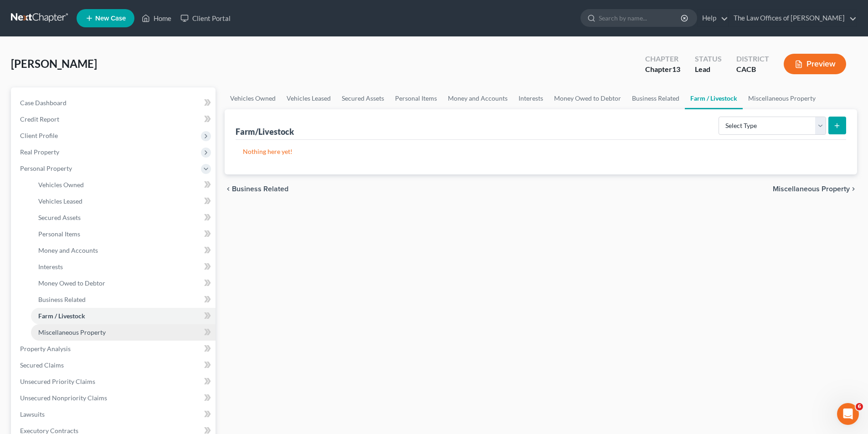
click at [76, 331] on span "Miscellaneous Property" at bounding box center [71, 332] width 67 height 8
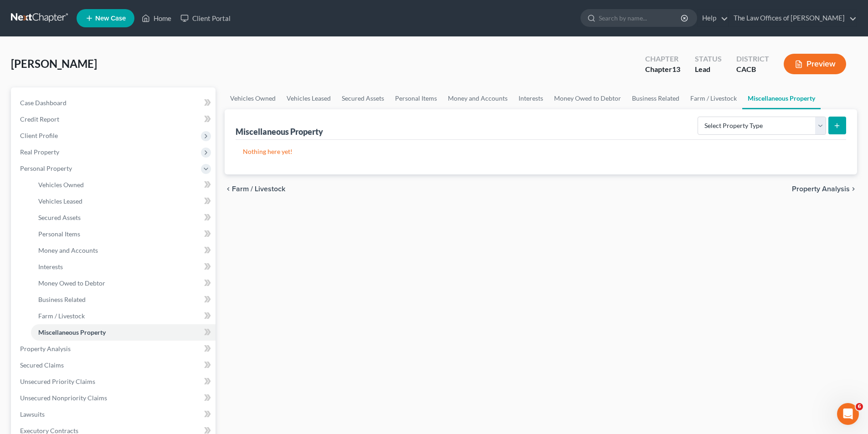
click at [370, 313] on div "Vehicles Owned Vehicles Leased Secured Assets Personal Items Money and Accounts…" at bounding box center [540, 358] width 641 height 542
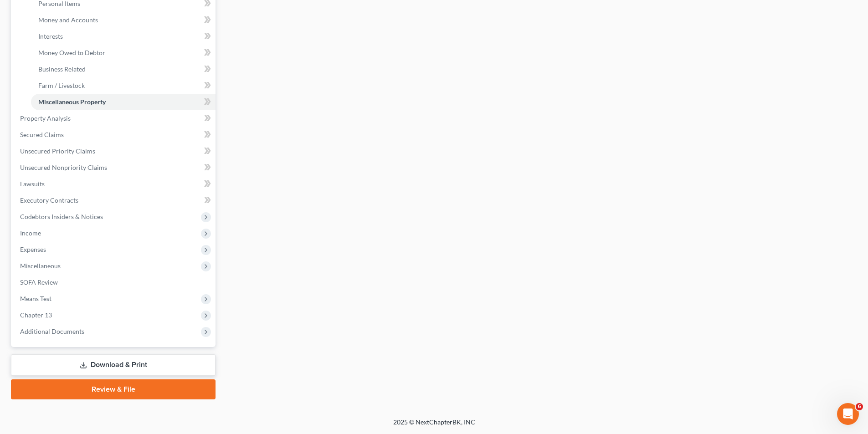
click at [145, 360] on link "Download & Print" at bounding box center [113, 364] width 204 height 21
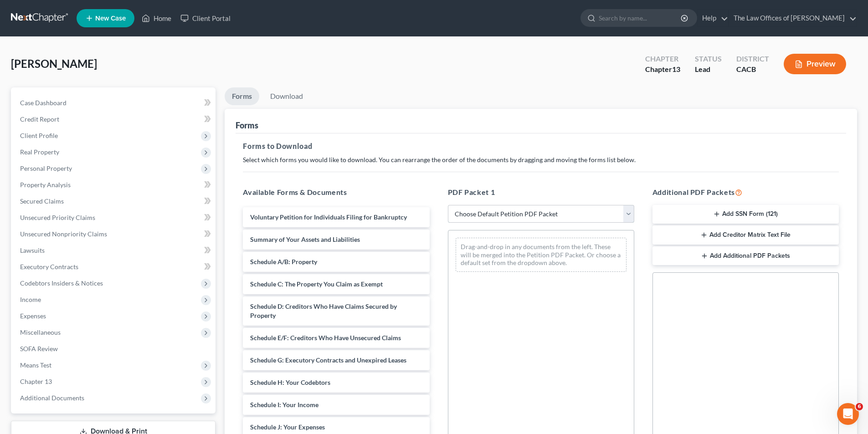
drag, startPoint x: 513, startPoint y: 216, endPoint x: 510, endPoint y: 222, distance: 7.1
click at [513, 216] on select "Choose Default Petition PDF Packet Complete Bankruptcy Petition (all forms and …" at bounding box center [541, 214] width 186 height 18
select select "0"
click at [448, 205] on select "Choose Default Petition PDF Packet Complete Bankruptcy Petition (all forms and …" at bounding box center [541, 214] width 186 height 18
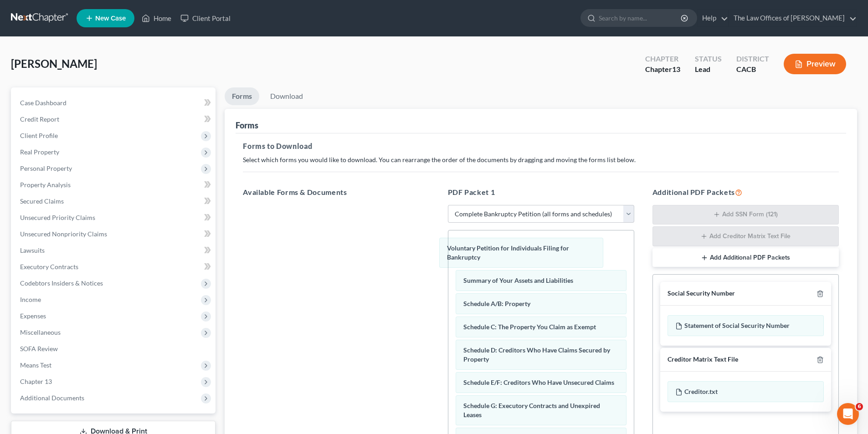
drag, startPoint x: 481, startPoint y: 250, endPoint x: 429, endPoint y: 289, distance: 64.8
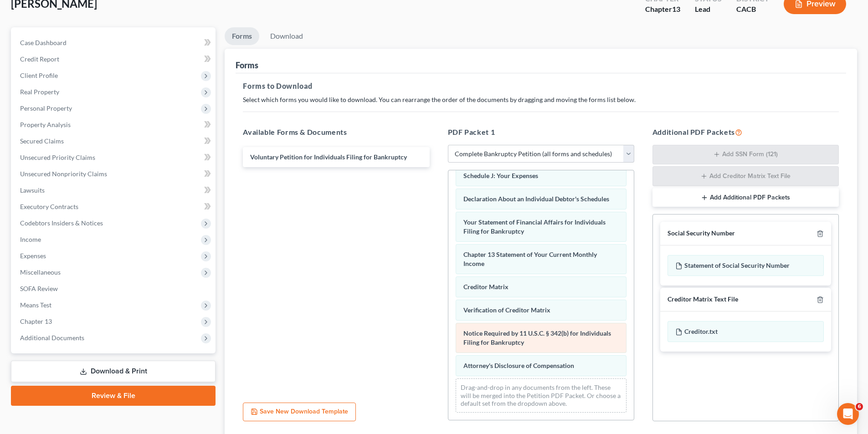
scroll to position [129, 0]
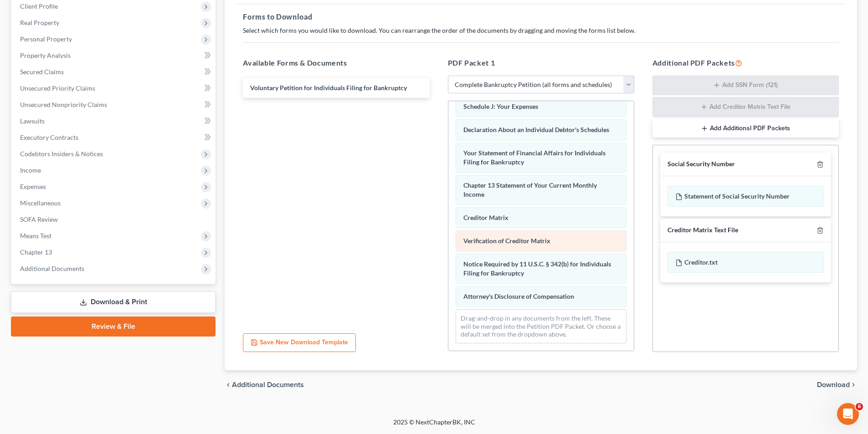
click at [448, 220] on div "Summary of Your Assets and Liabilities Schedule A/B: Property Schedule C: The P…" at bounding box center [540, 118] width 185 height 466
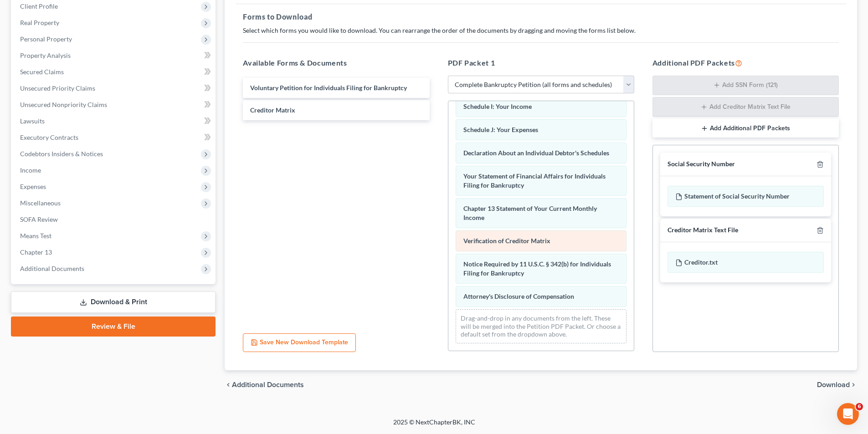
click at [448, 237] on div "Summary of Your Assets and Liabilities Schedule A/B: Property Schedule C: The P…" at bounding box center [540, 129] width 185 height 443
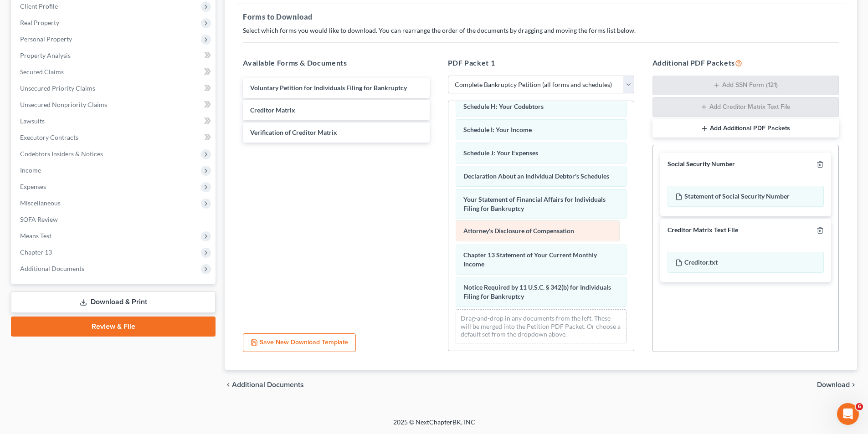
drag, startPoint x: 506, startPoint y: 298, endPoint x: 506, endPoint y: 232, distance: 65.6
click at [506, 232] on div "Attorney's Disclosure of Compensation Summary of Your Assets and Liabilities Sc…" at bounding box center [540, 140] width 185 height 419
click at [827, 384] on span "Download" at bounding box center [833, 384] width 33 height 7
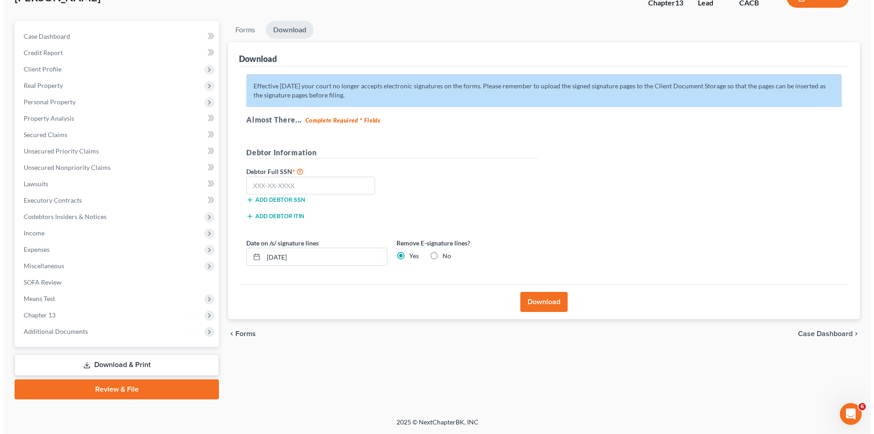
scroll to position [66, 0]
click at [536, 305] on button "Download" at bounding box center [540, 302] width 47 height 20
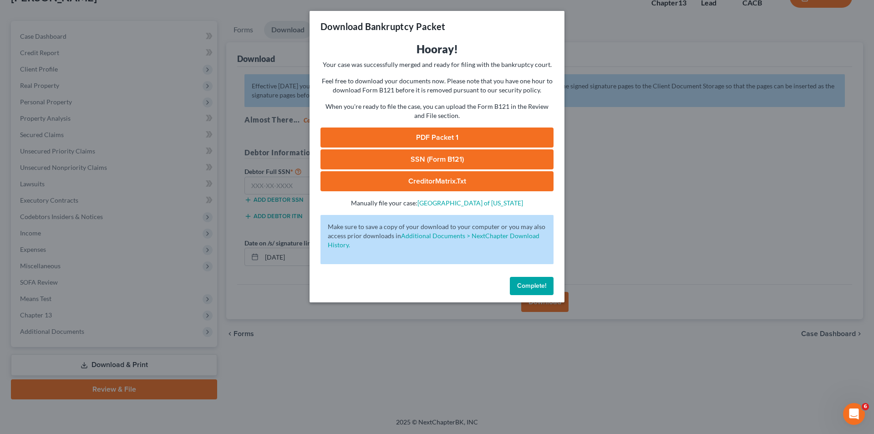
click at [438, 138] on link "PDF Packet 1" at bounding box center [437, 138] width 233 height 20
